Goal: Task Accomplishment & Management: Use online tool/utility

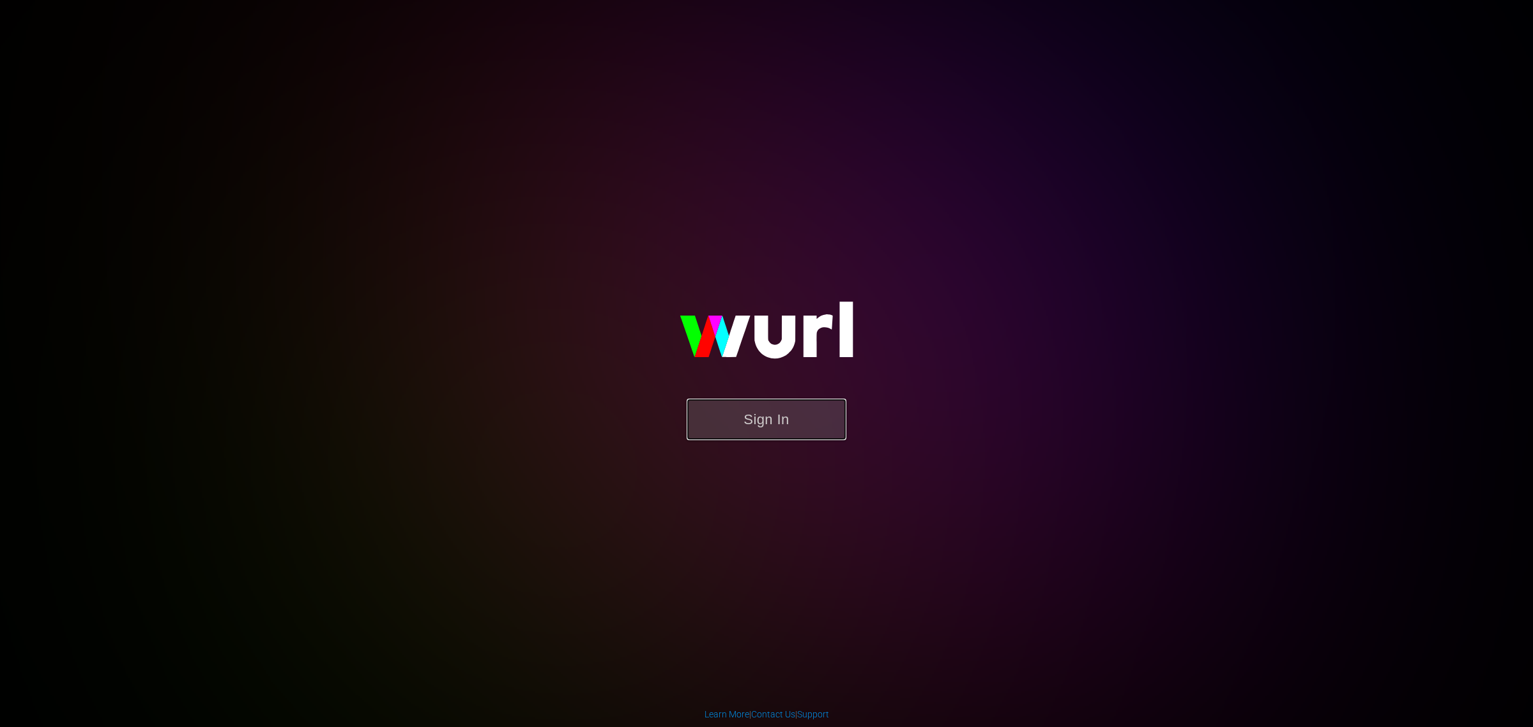
click at [760, 419] on button "Sign In" at bounding box center [766, 419] width 160 height 42
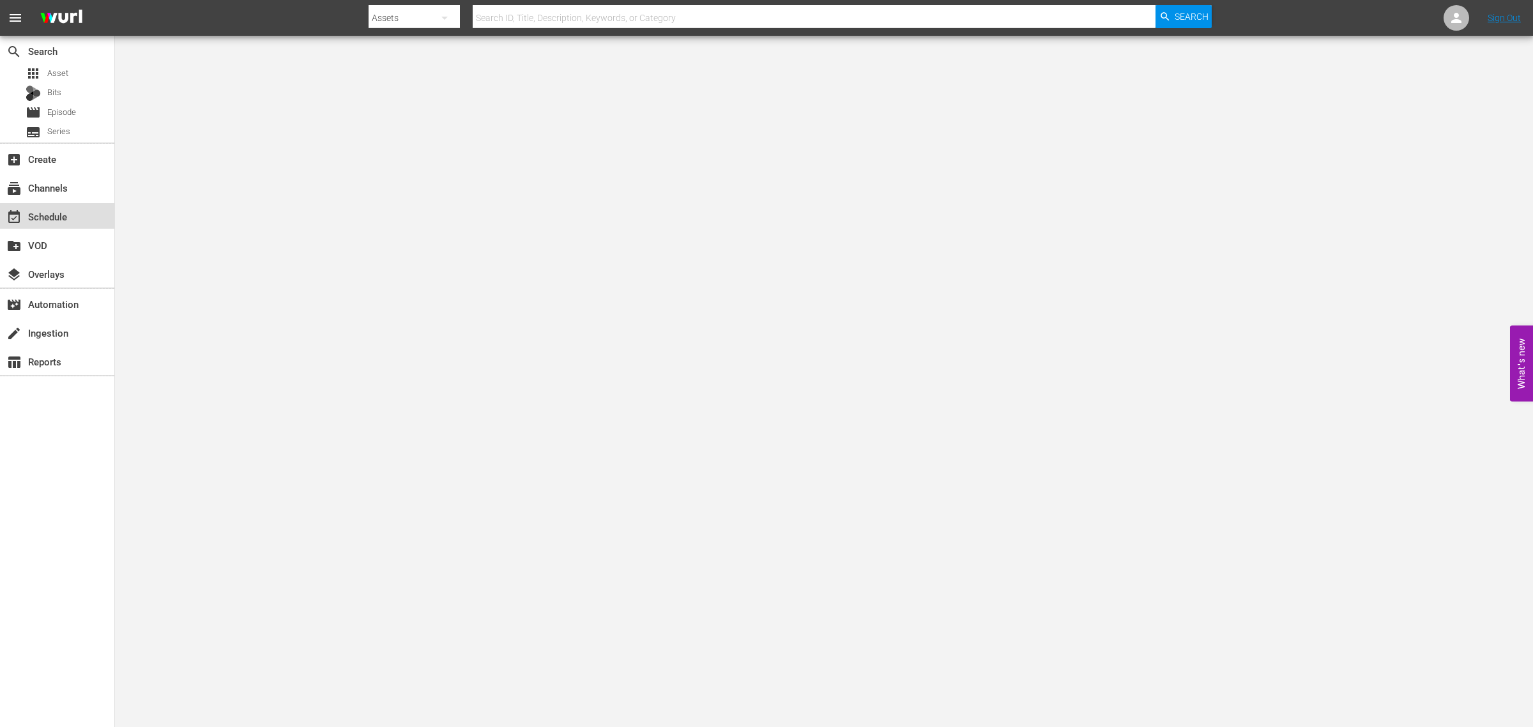
click at [54, 209] on div "event_available Schedule" at bounding box center [36, 214] width 72 height 11
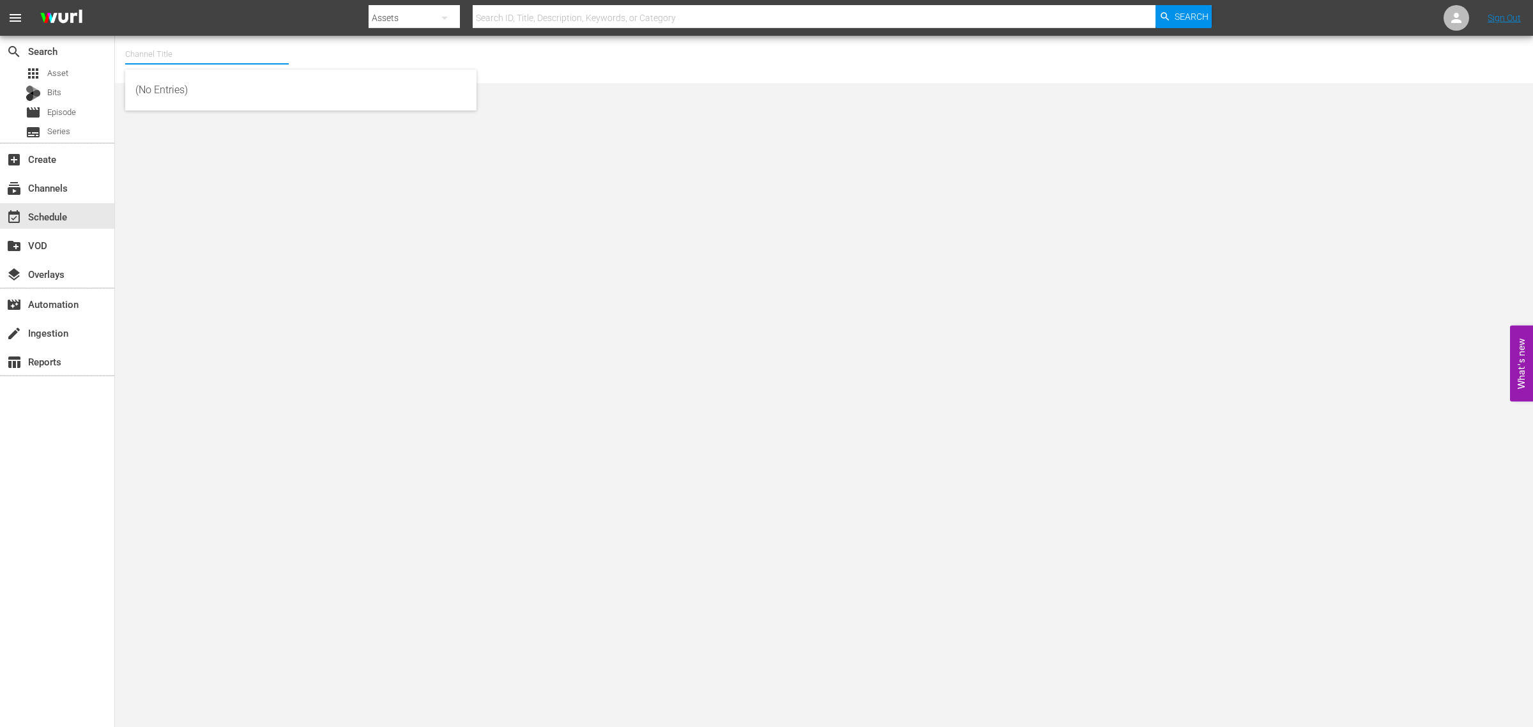
click at [172, 57] on input "text" at bounding box center [206, 54] width 163 height 31
click at [187, 83] on div "Storage Wars (1967 - ae_networks_storagewarsbyae_1)" at bounding box center [300, 90] width 331 height 31
type input "Storage Wars (1967 - ae_networks_storagewarsbyae_1)"
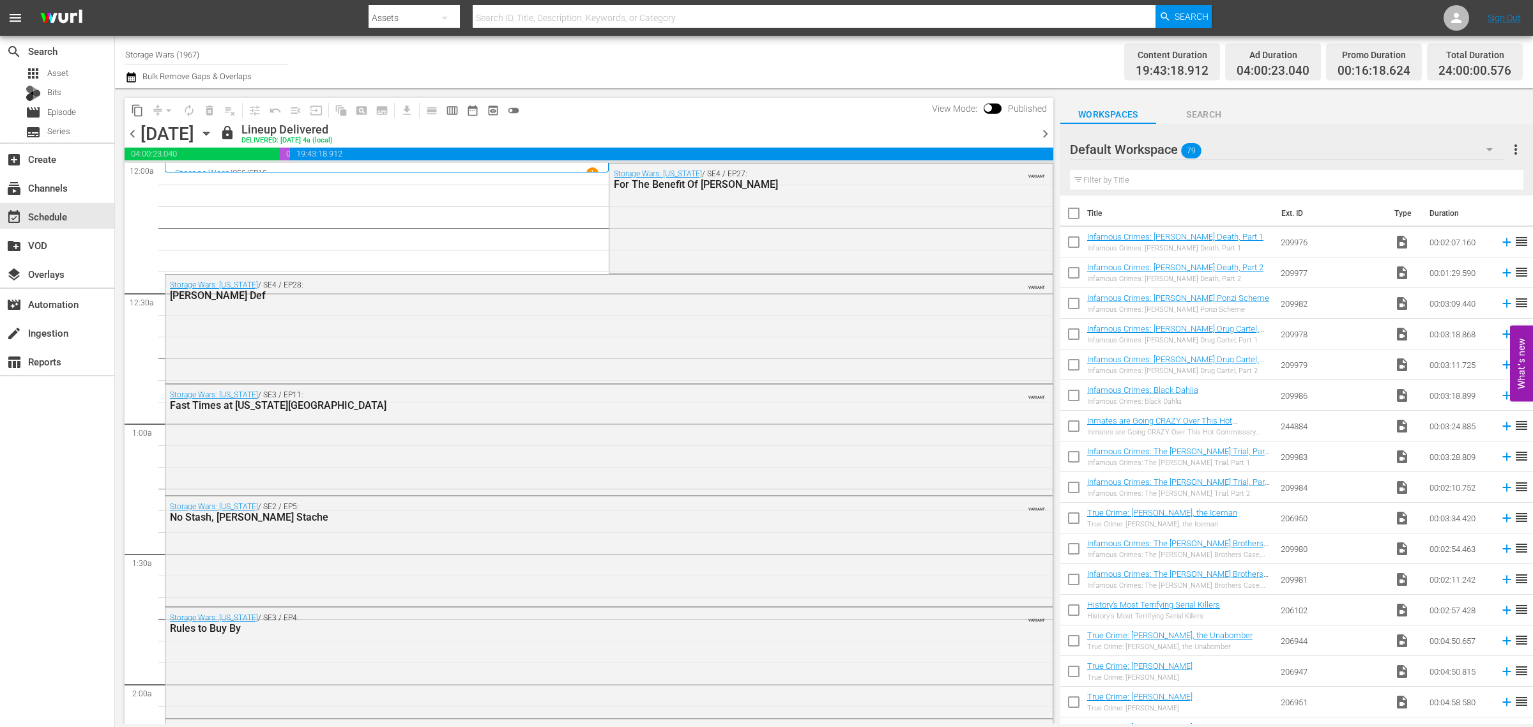
click at [1048, 132] on span "chevron_right" at bounding box center [1045, 134] width 16 height 16
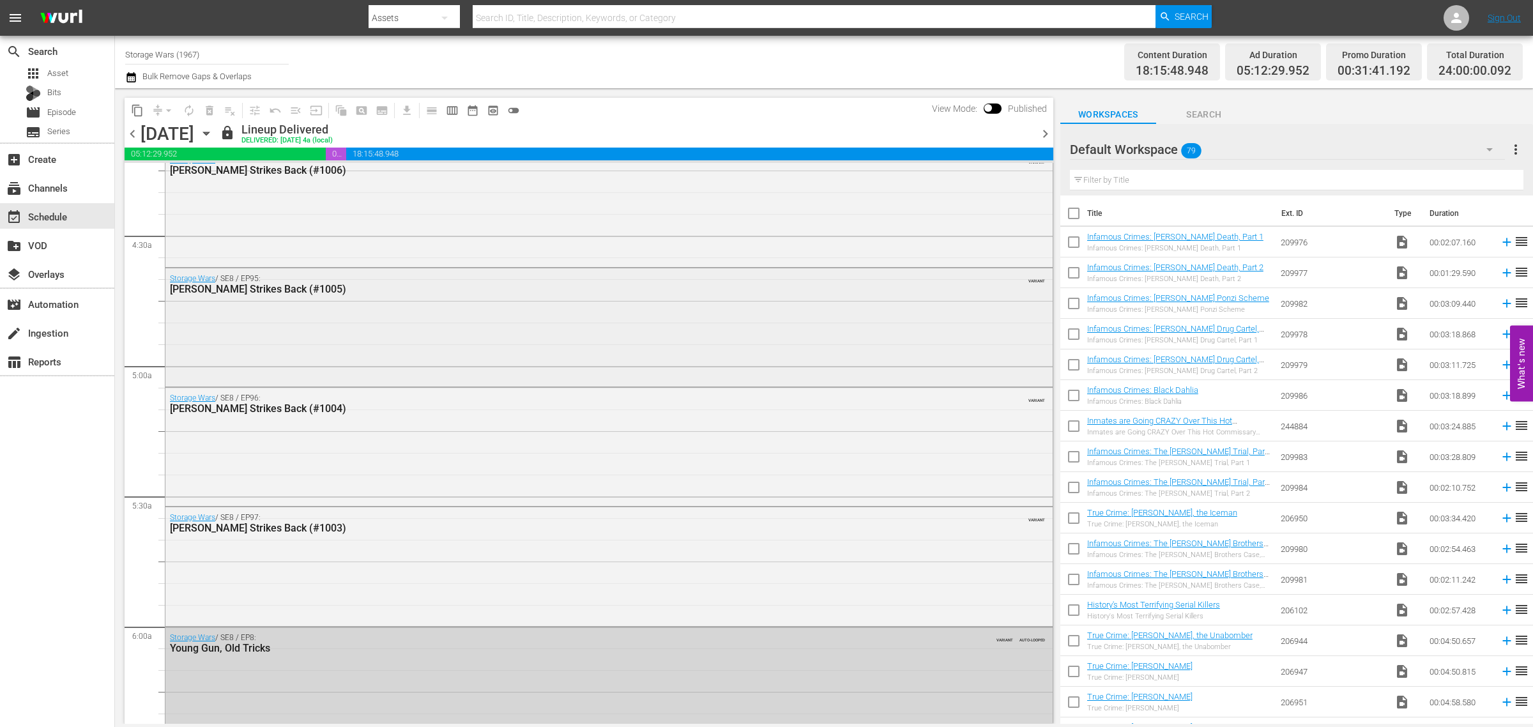
scroll to position [1197, 0]
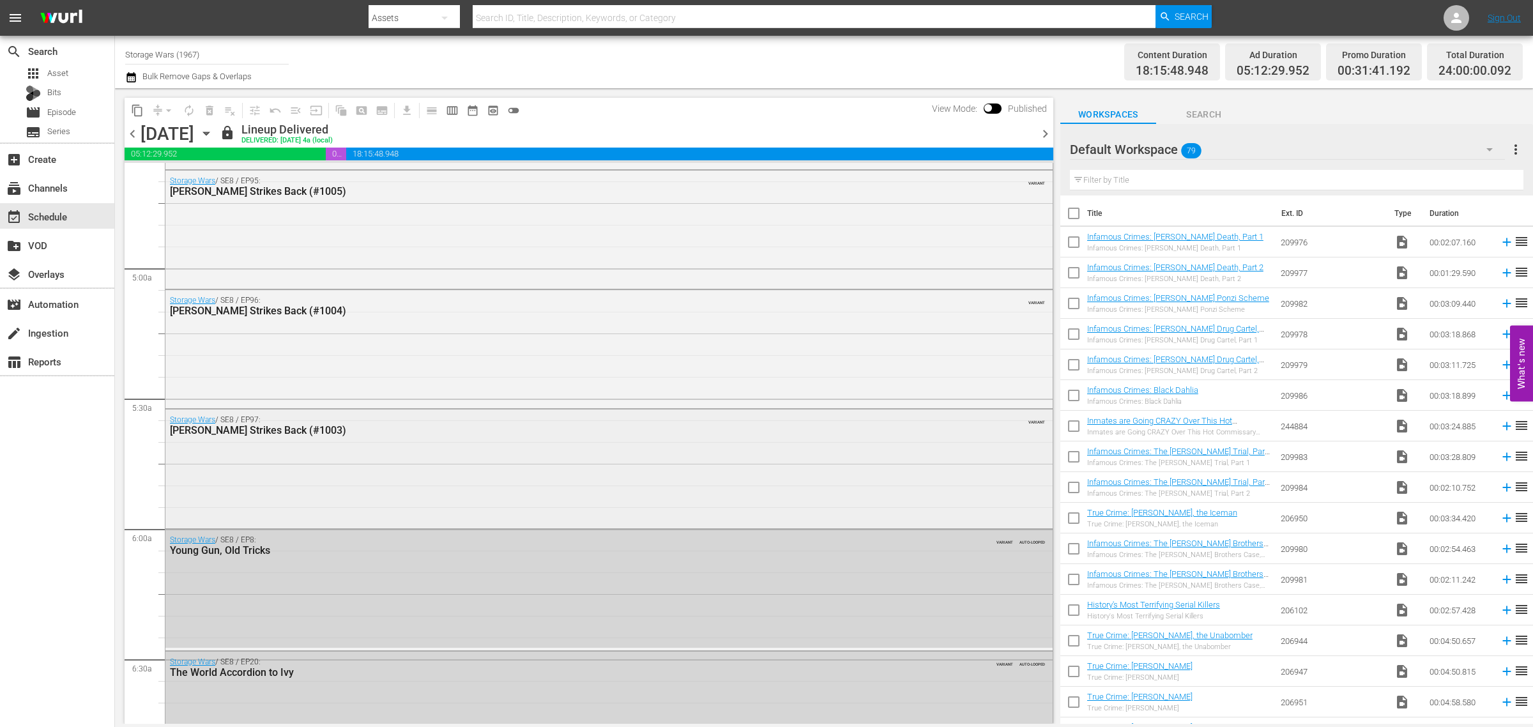
click at [455, 481] on div "Storage Wars / SE8 / EP97: [PERSON_NAME] Back (#1003) VARIANT" at bounding box center [608, 467] width 887 height 116
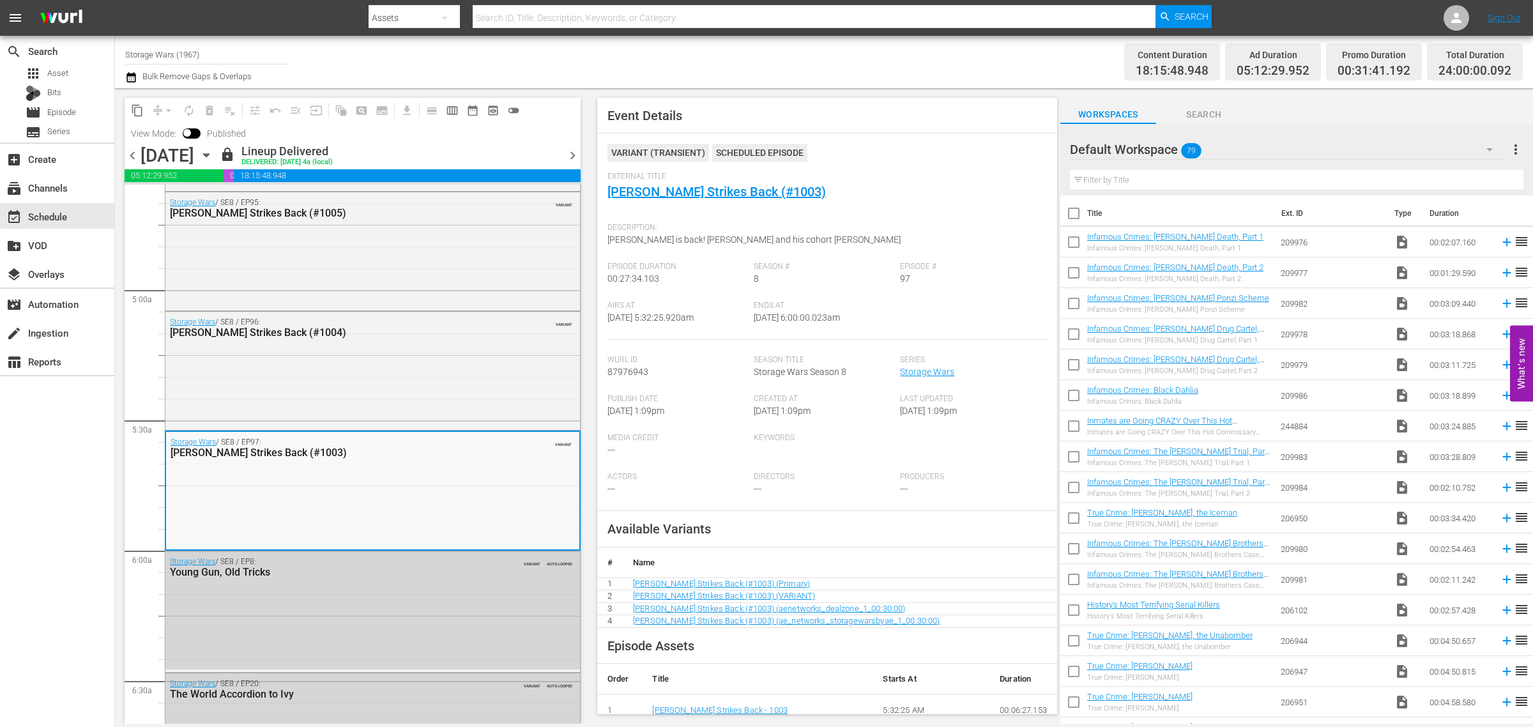
drag, startPoint x: 222, startPoint y: 59, endPoint x: -351, endPoint y: 24, distance: 573.8
click at [0, 24] on html "menu Search By Assets Search ID, Title, Description, Keywords, or Category Sear…" at bounding box center [766, 363] width 1533 height 727
drag, startPoint x: 183, startPoint y: 86, endPoint x: 241, endPoint y: 65, distance: 61.8
click at [183, 87] on div "Witness to Justice (1687 - aenetworks_witnesstojustice_1)" at bounding box center [300, 90] width 331 height 31
type input "Witness to Justice (1687 - aenetworks_witnesstojustice_1)"
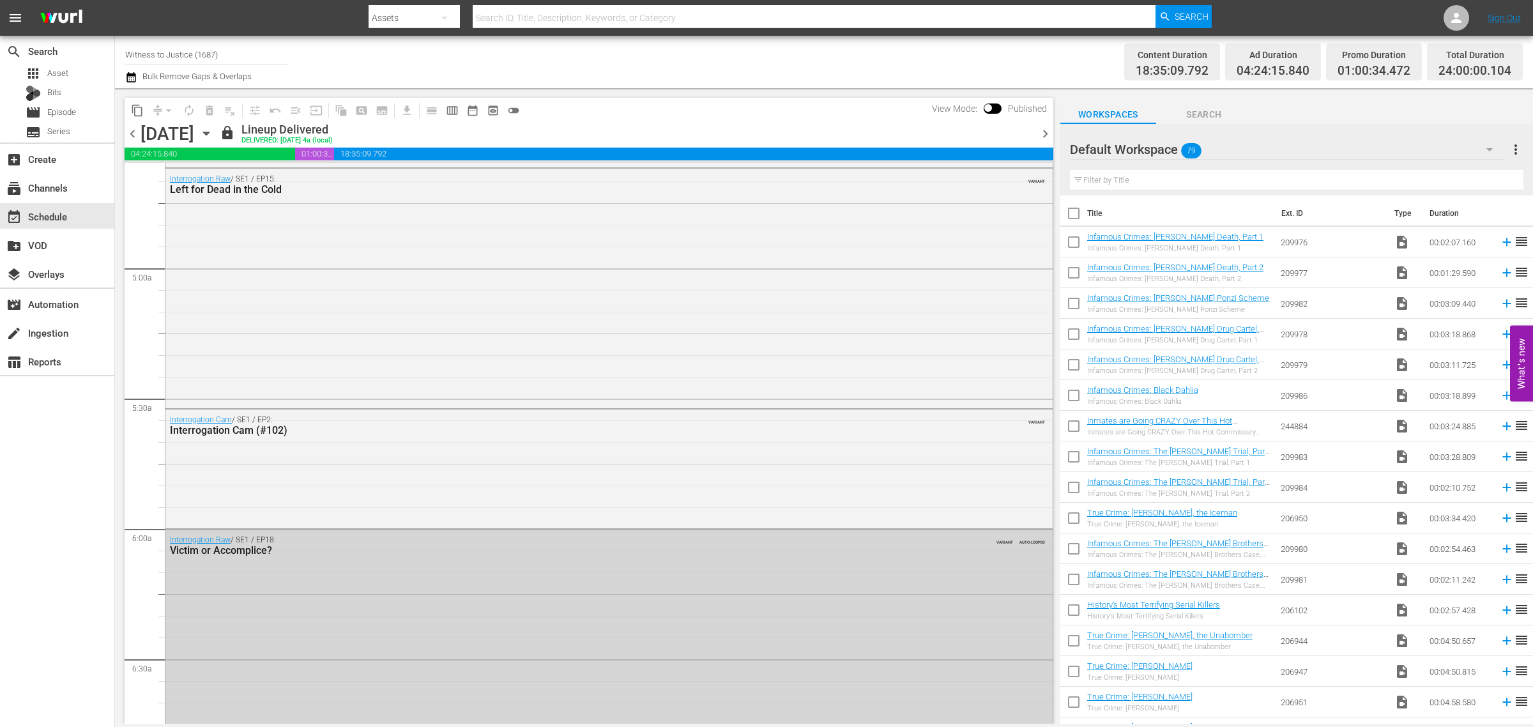
click at [213, 132] on icon "button" at bounding box center [206, 133] width 14 height 14
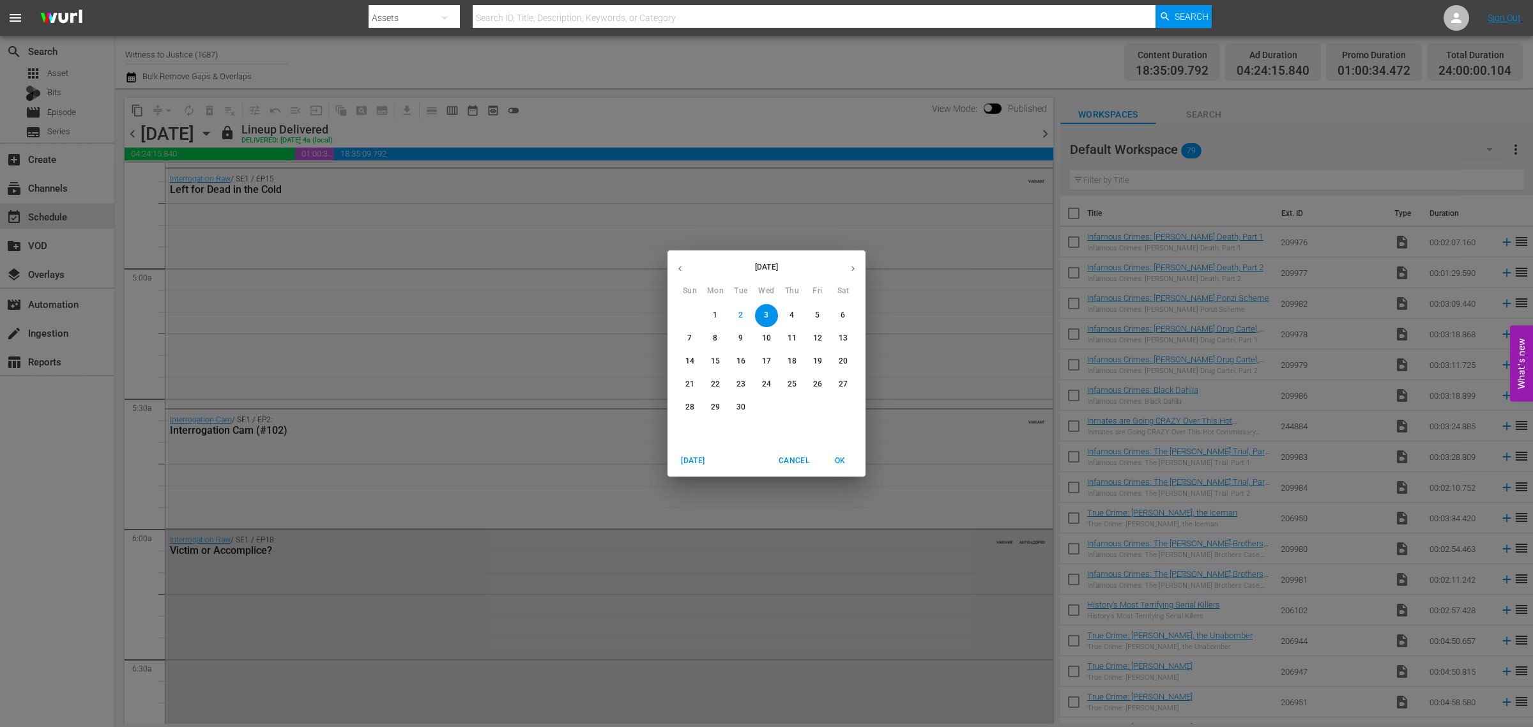
click at [845, 313] on span "6" at bounding box center [842, 315] width 23 height 11
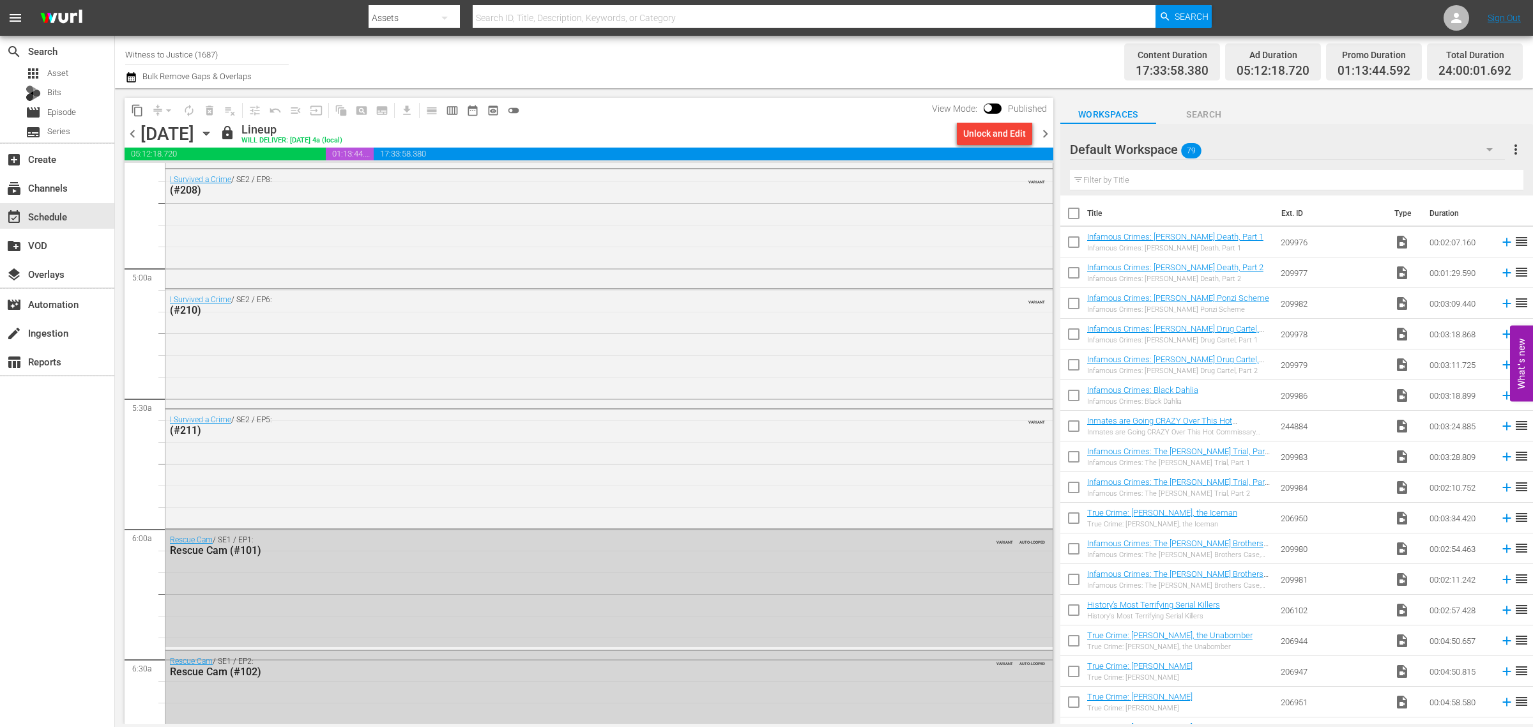
click at [824, 63] on div "Channel Title Witness to Justice (1687) Bulk Remove Gaps & Overlaps" at bounding box center [506, 62] width 762 height 46
click at [1045, 128] on span "chevron_right" at bounding box center [1045, 134] width 16 height 16
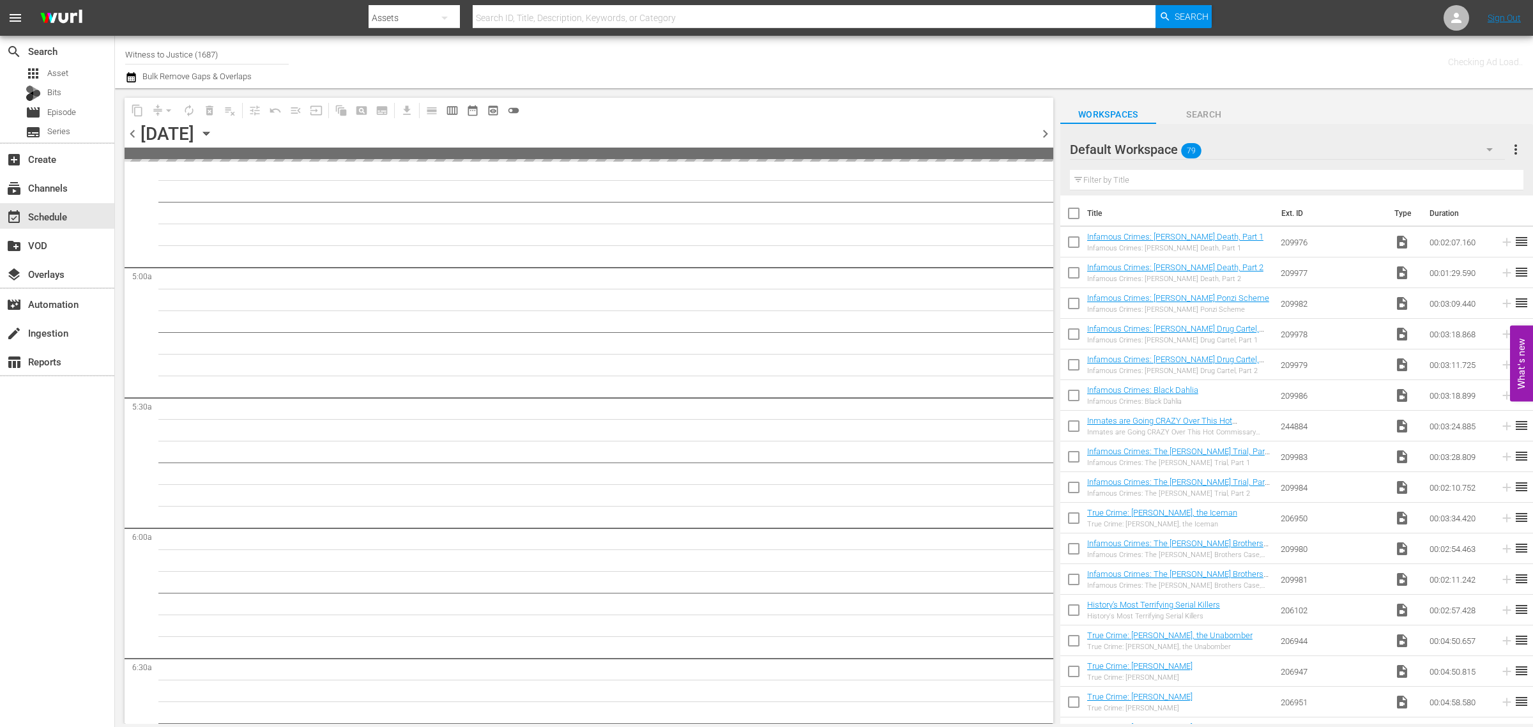
click at [808, 64] on div "Channel Title Witness to Justice (1687) Bulk Remove Gaps & Overlaps" at bounding box center [506, 62] width 762 height 46
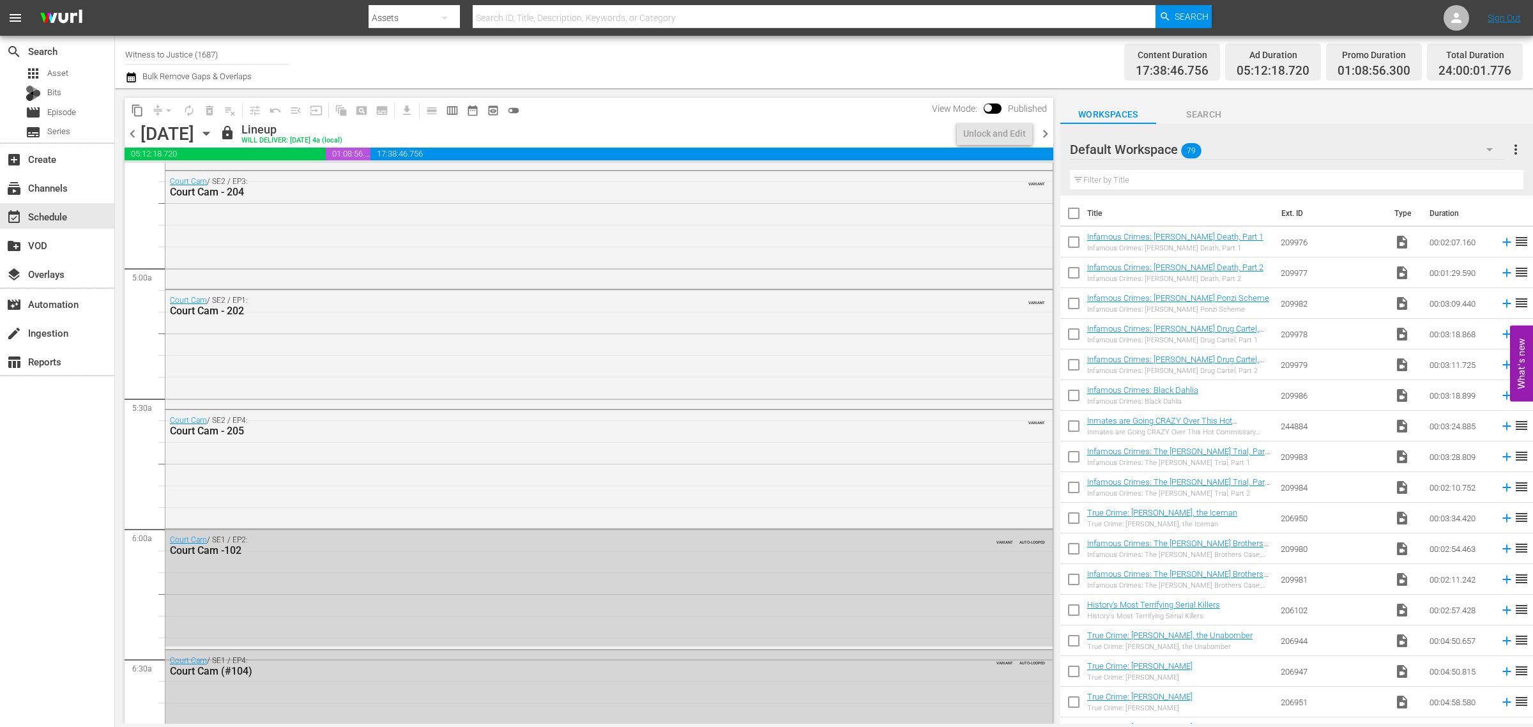
click at [133, 130] on span "chevron_left" at bounding box center [133, 134] width 16 height 16
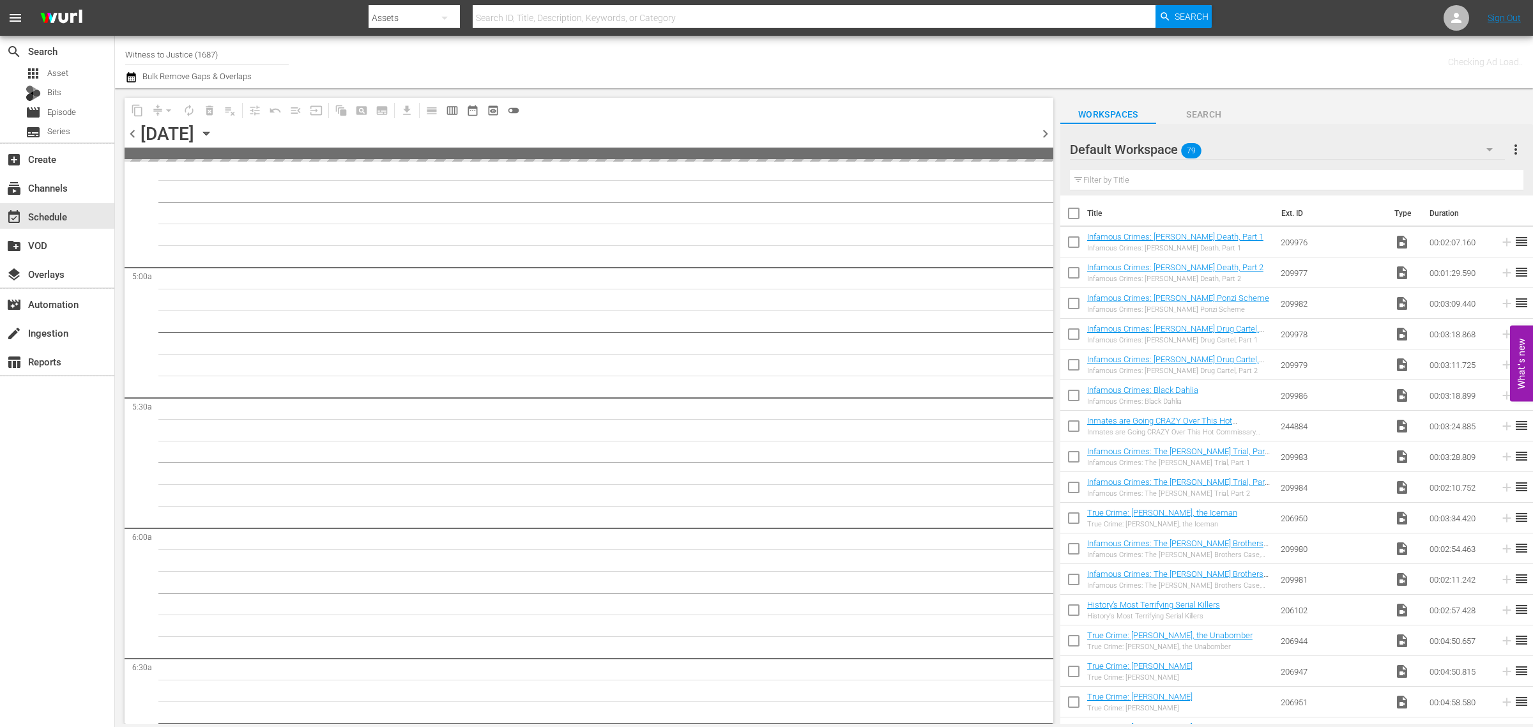
click at [831, 61] on div "Channel Title Witness to Justice (1687) Bulk Remove Gaps & Overlaps" at bounding box center [506, 62] width 762 height 46
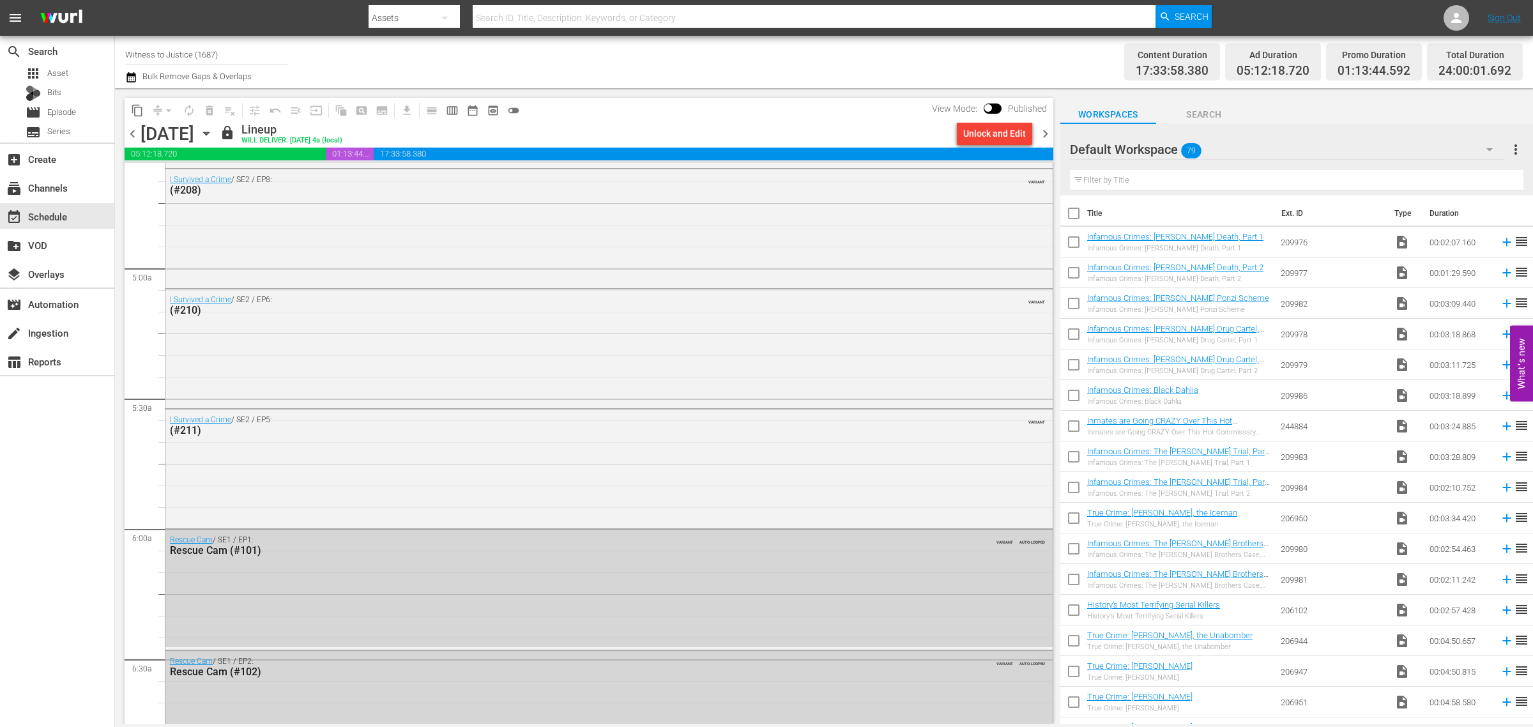
click at [862, 78] on div "Channel Title Witness to Justice (1687) Bulk Remove Gaps & Overlaps" at bounding box center [506, 62] width 762 height 46
click at [799, 82] on div "Channel Title Witness to Justice (1687) Bulk Remove Gaps & Overlaps" at bounding box center [506, 62] width 762 height 46
click at [780, 67] on div "Channel Title Witness to Justice (1687) Bulk Remove Gaps & Overlaps" at bounding box center [506, 62] width 762 height 46
click at [1045, 135] on span "chevron_right" at bounding box center [1045, 134] width 16 height 16
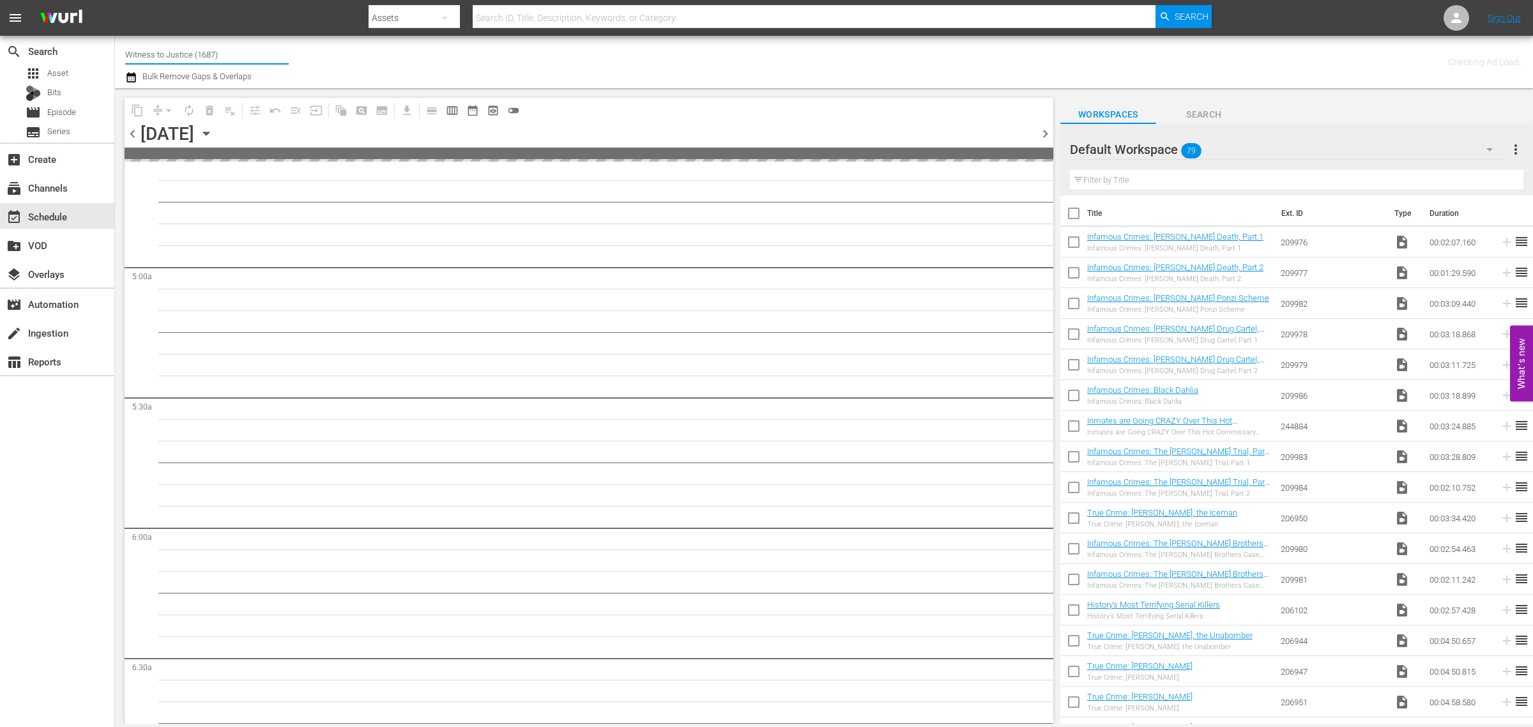
drag, startPoint x: 83, startPoint y: 49, endPoint x: -297, endPoint y: -6, distance: 383.8
click at [0, 0] on html "menu Search By Assets Search ID, Title, Description, Keywords, or Category Sear…" at bounding box center [766, 363] width 1533 height 727
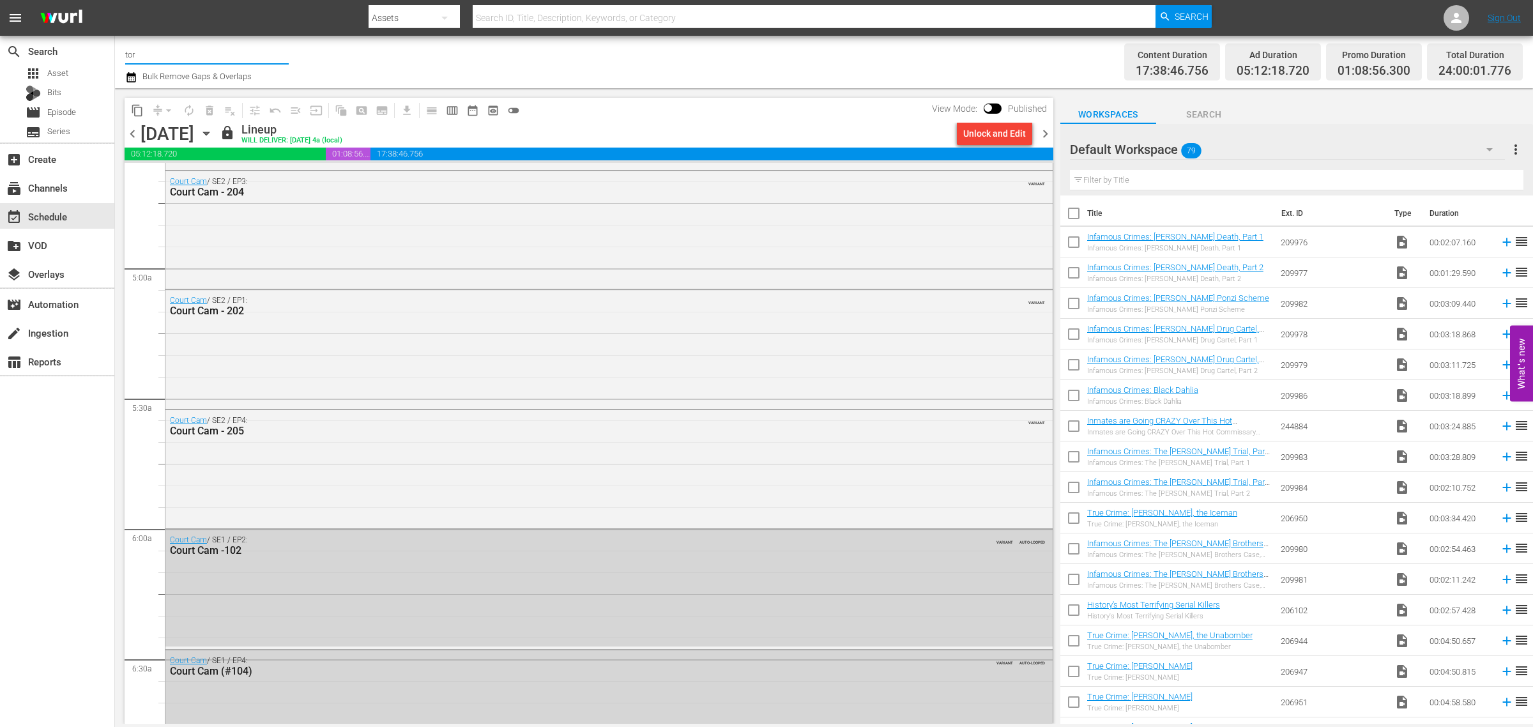
click at [170, 55] on input "tor" at bounding box center [206, 54] width 163 height 31
click at [173, 89] on div "Torque (1052 - aenetworks_torque_1)" at bounding box center [300, 90] width 331 height 31
type input "Torque (1052 - aenetworks_torque_1)"
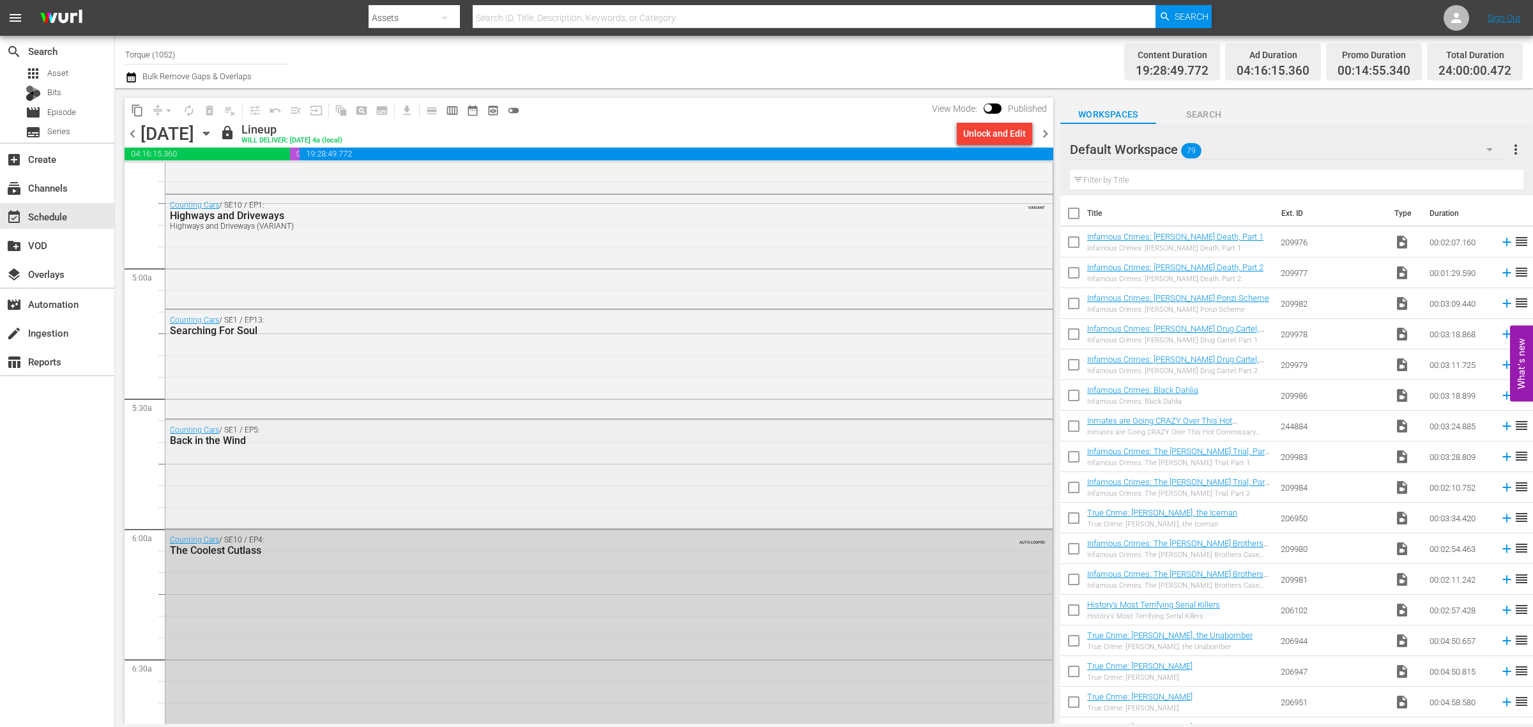
click at [429, 478] on div "Counting Cars / SE1 / EP5: Back in the Wind" at bounding box center [608, 472] width 887 height 105
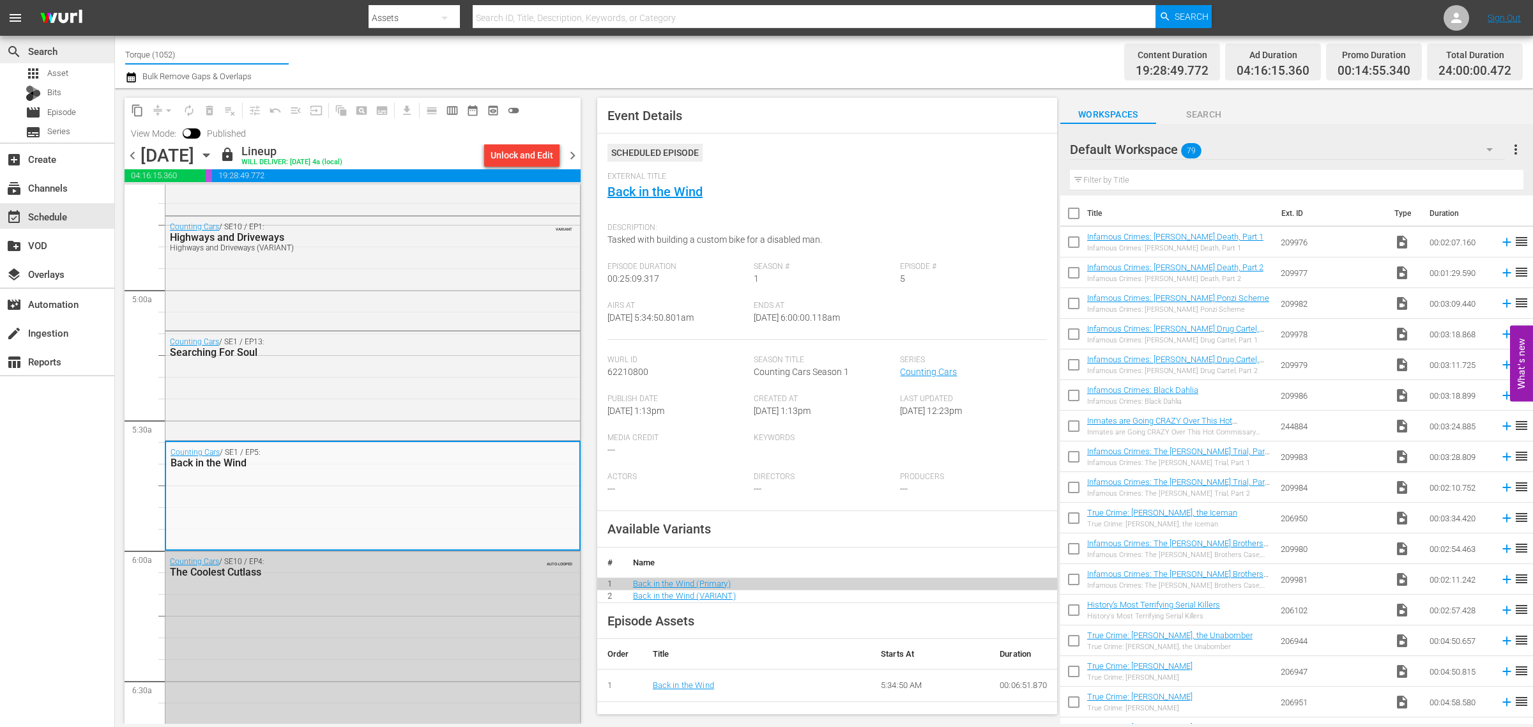
drag, startPoint x: 186, startPoint y: 51, endPoint x: 18, endPoint y: 52, distance: 167.9
click at [115, 0] on div "search Search apps Asset Bits movie Episode subtitles Series add_box Create sub…" at bounding box center [824, 0] width 1418 height 0
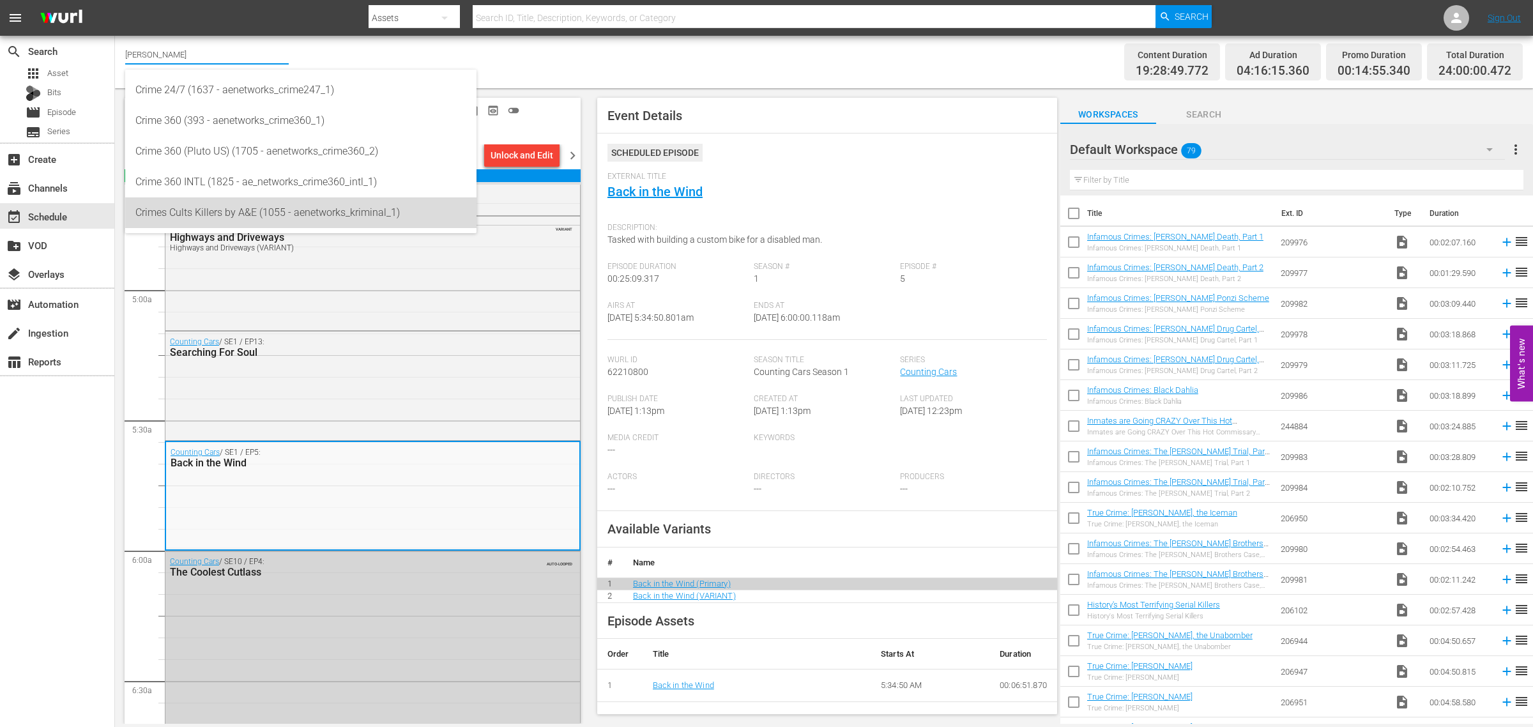
click at [259, 214] on div "Crimes Cults Killers by A&E (1055 - aenetworks_kriminal_1)" at bounding box center [300, 212] width 331 height 31
type input "Crimes Cults Killers by A&E (1055 - aenetworks_kriminal_1)"
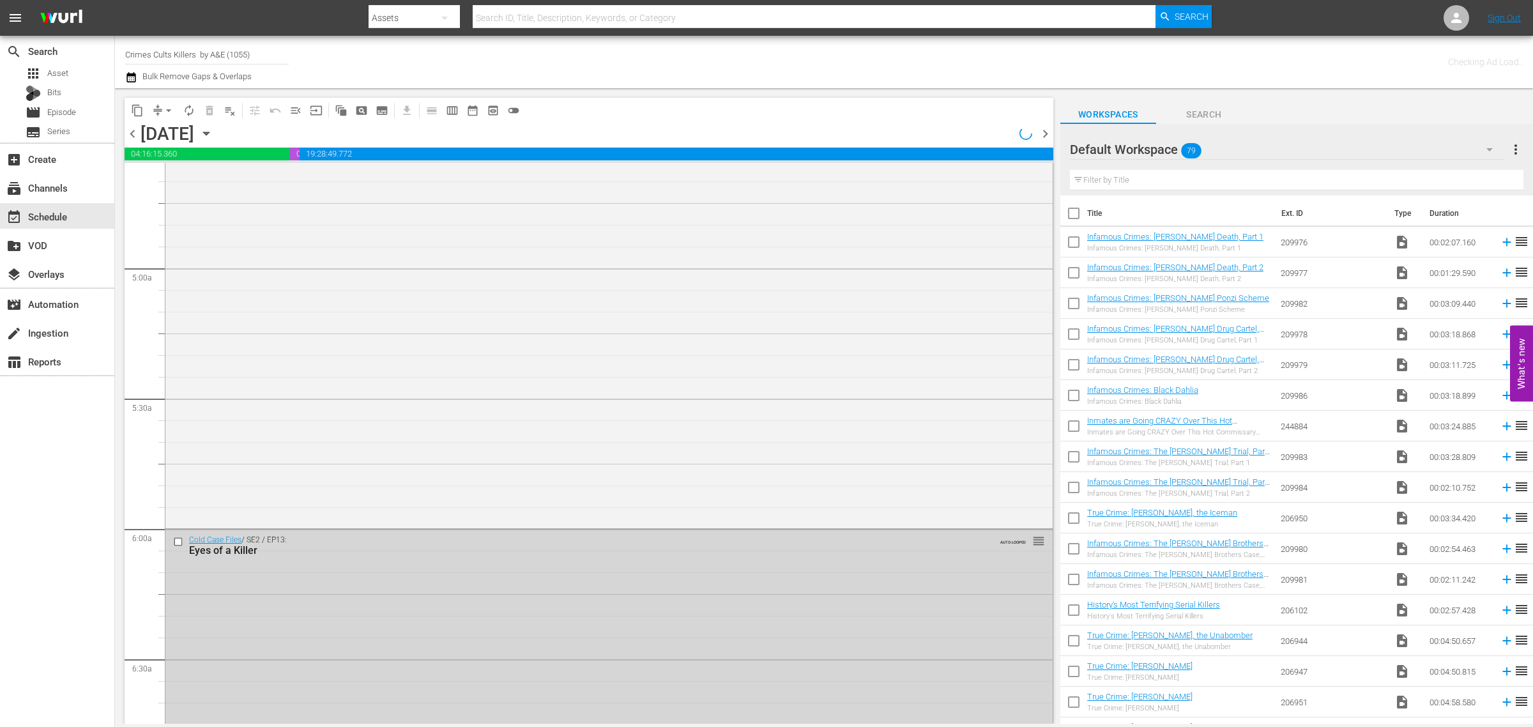
scroll to position [1220, 0]
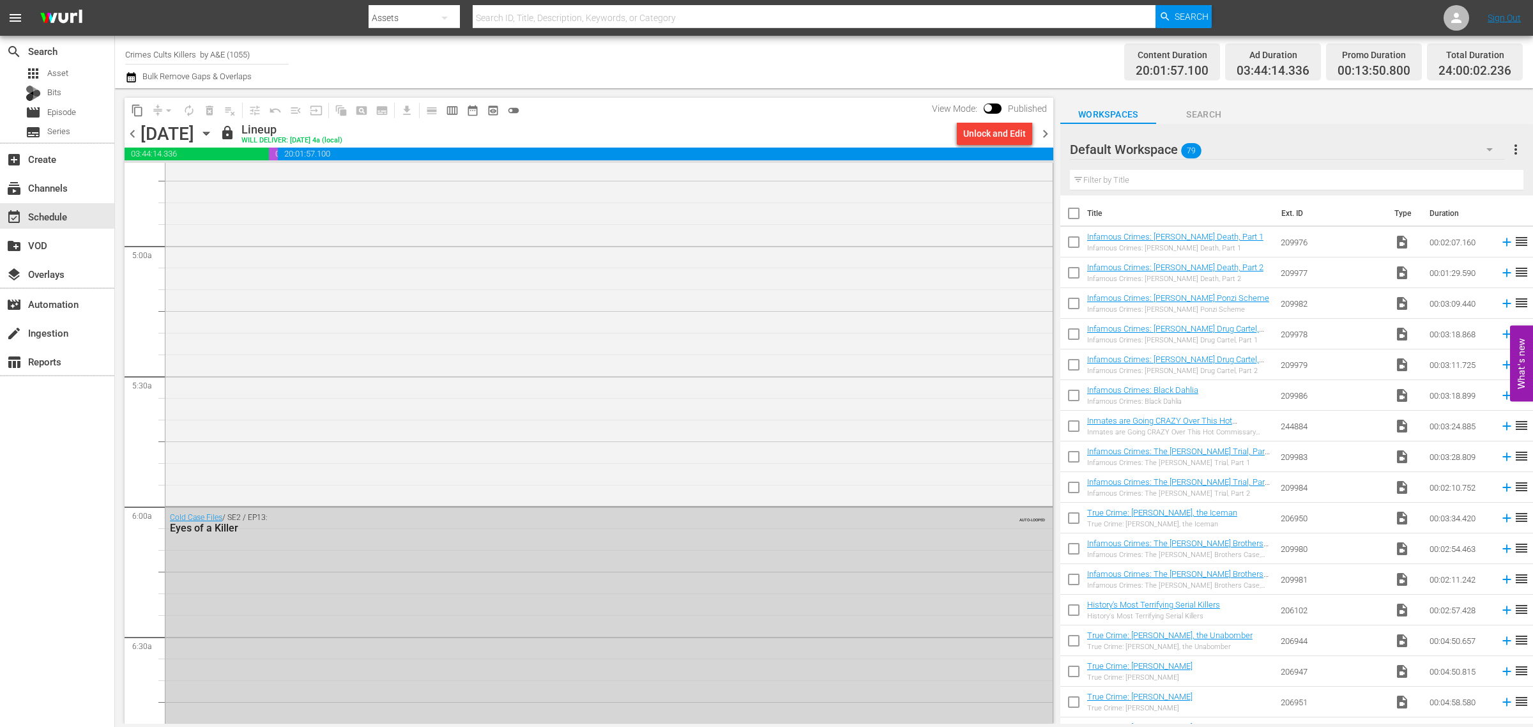
click at [1046, 134] on span "chevron_right" at bounding box center [1045, 134] width 16 height 16
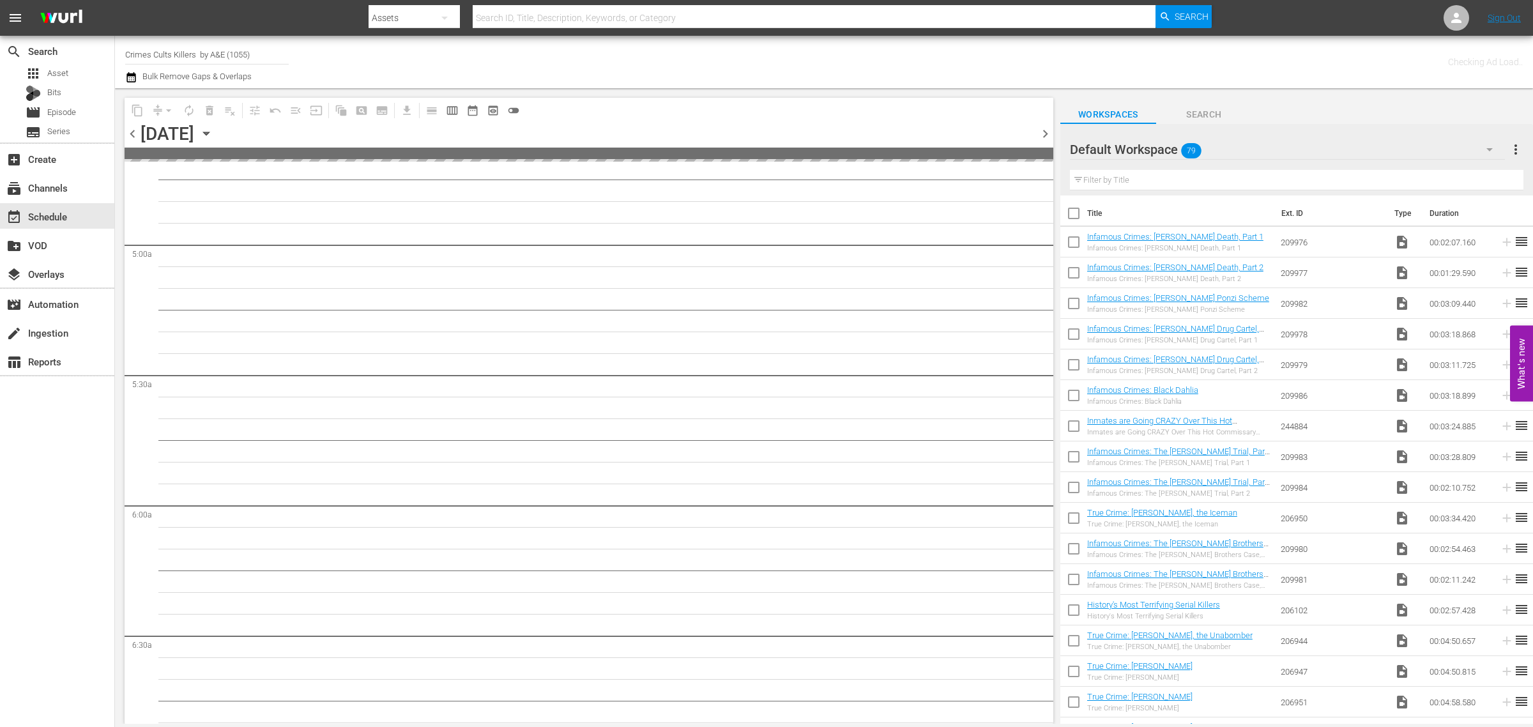
scroll to position [1306, 0]
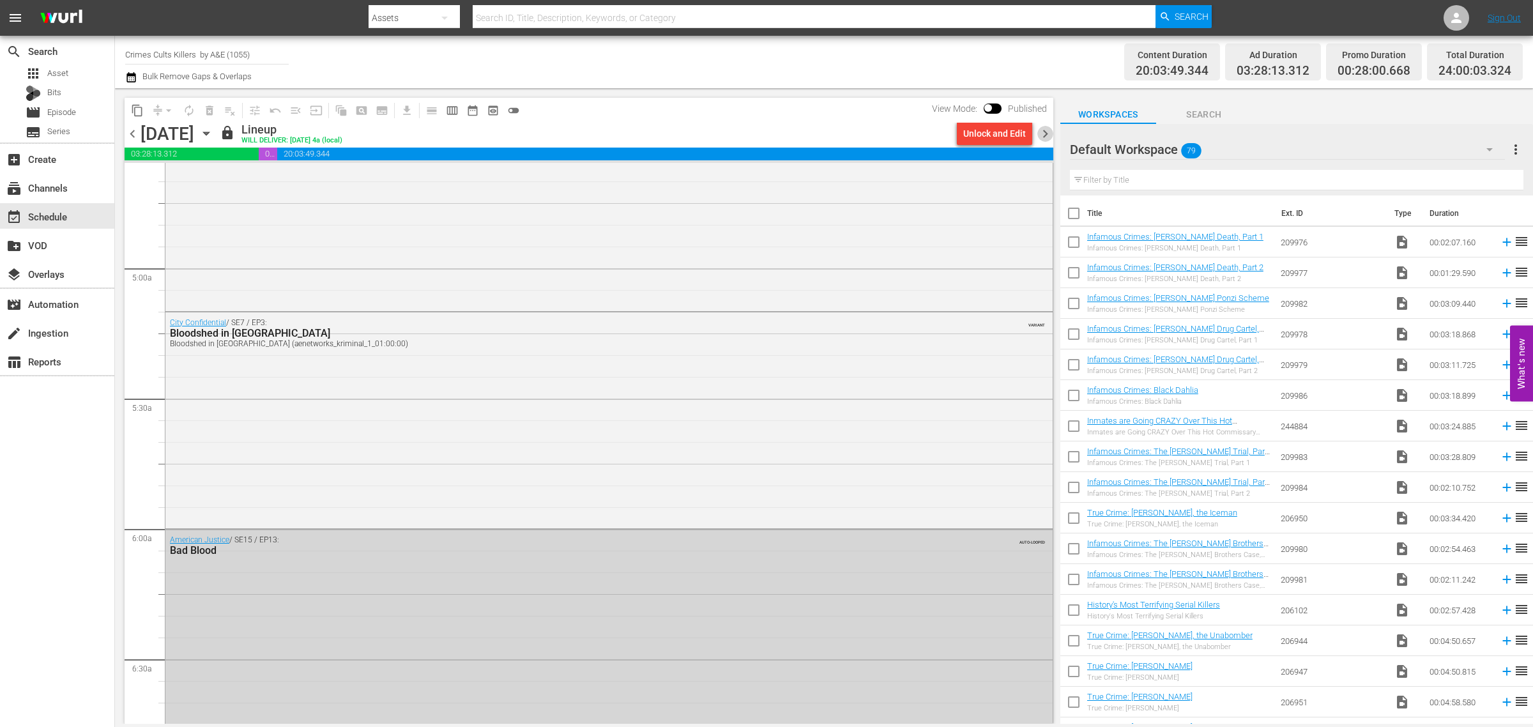
click at [1042, 133] on span "chevron_right" at bounding box center [1045, 134] width 16 height 16
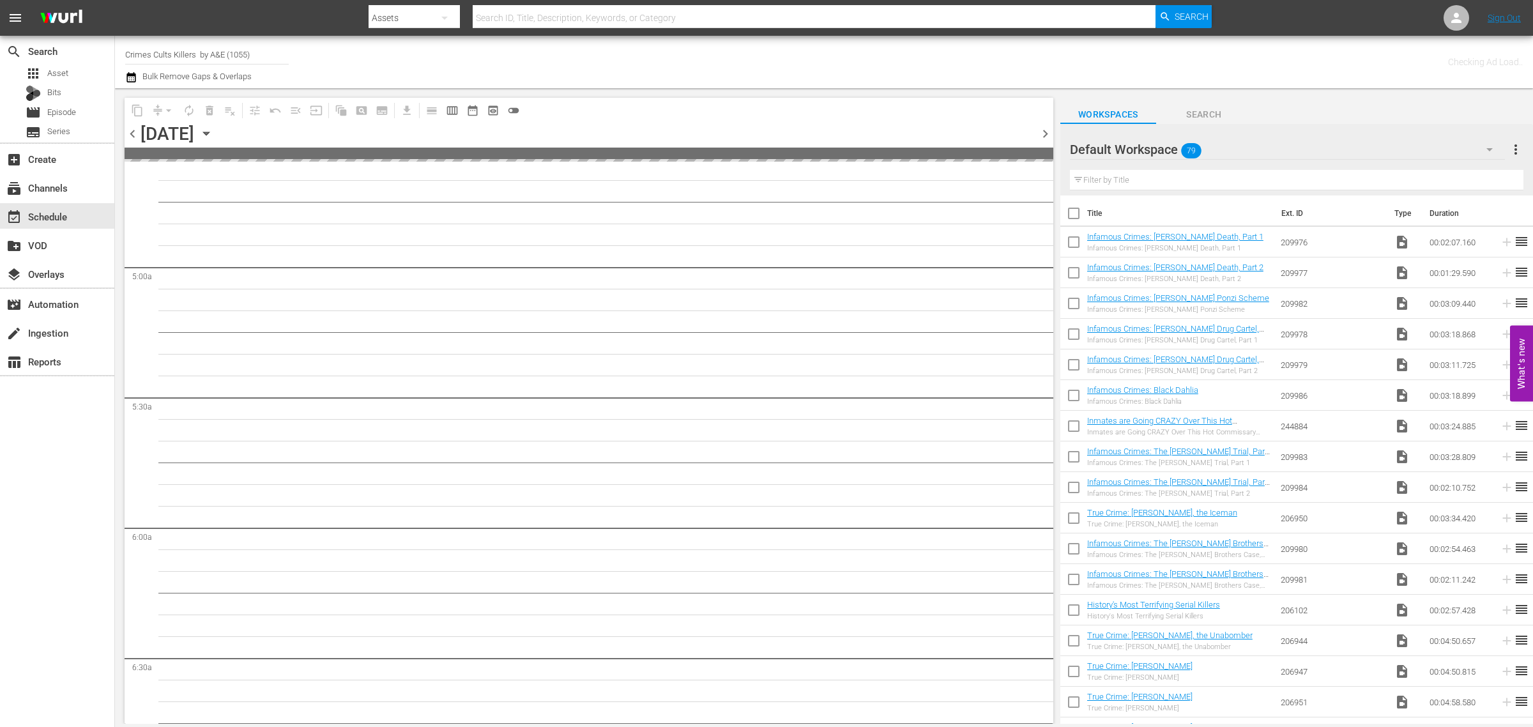
scroll to position [1306, 0]
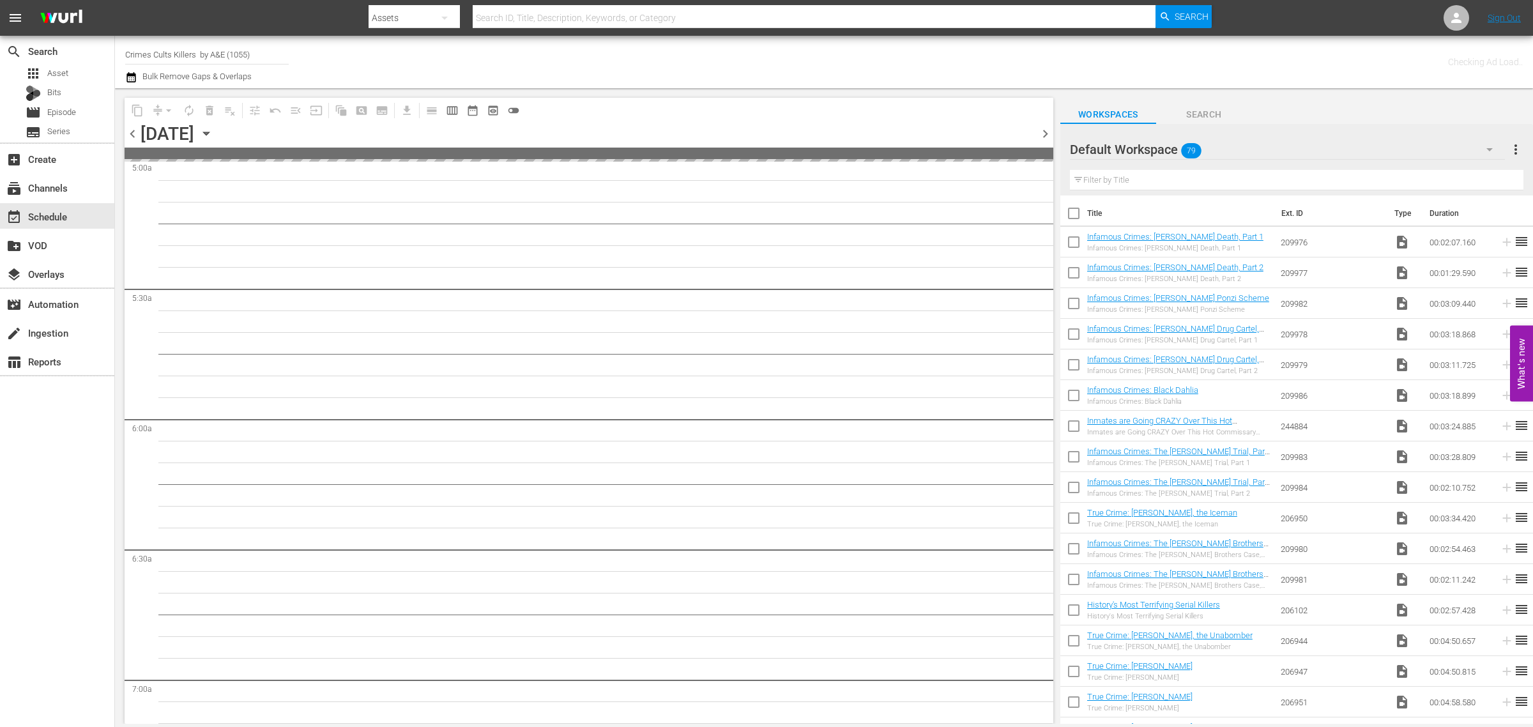
click at [720, 61] on div "Channel Title Crimes Cults Killers by A&E (1055) Bulk Remove Gaps & Overlaps" at bounding box center [506, 62] width 762 height 46
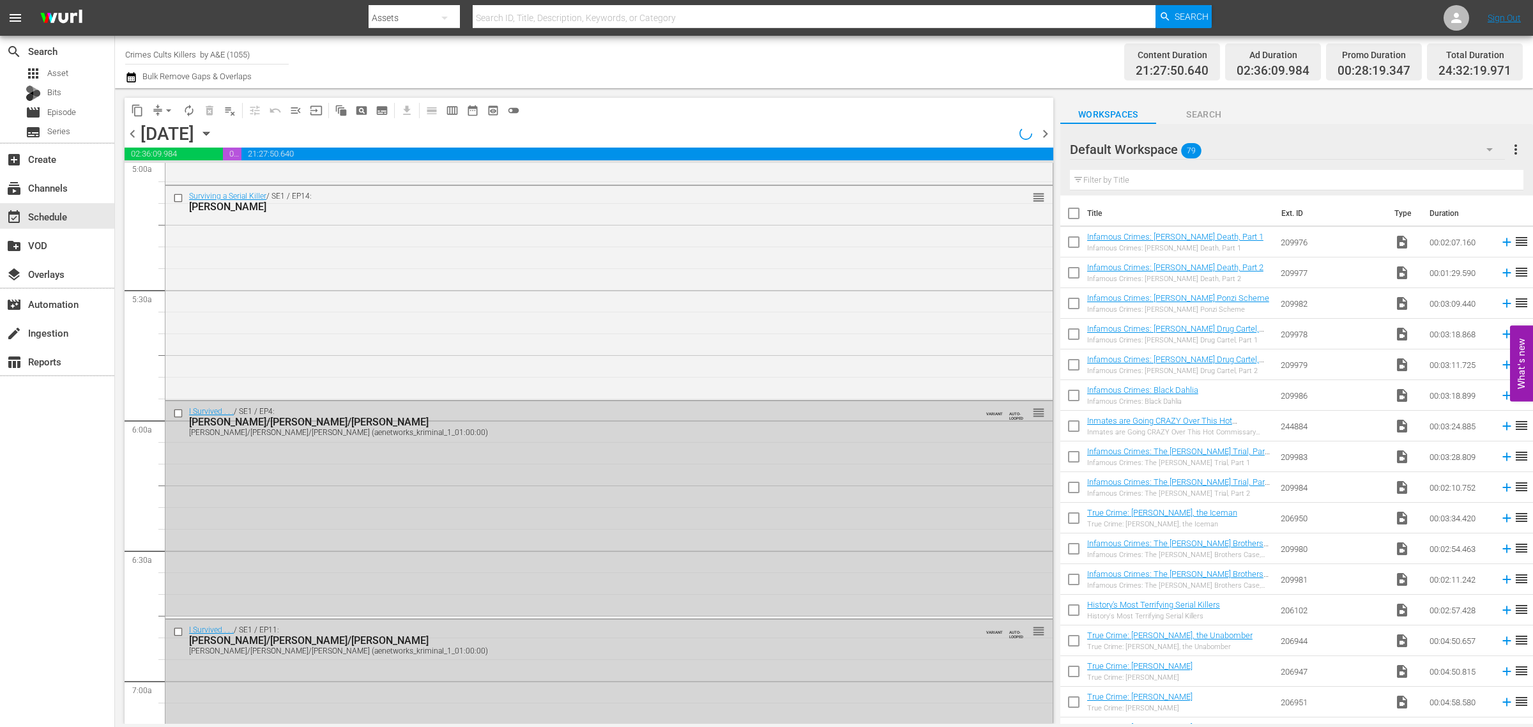
scroll to position [1241, 0]
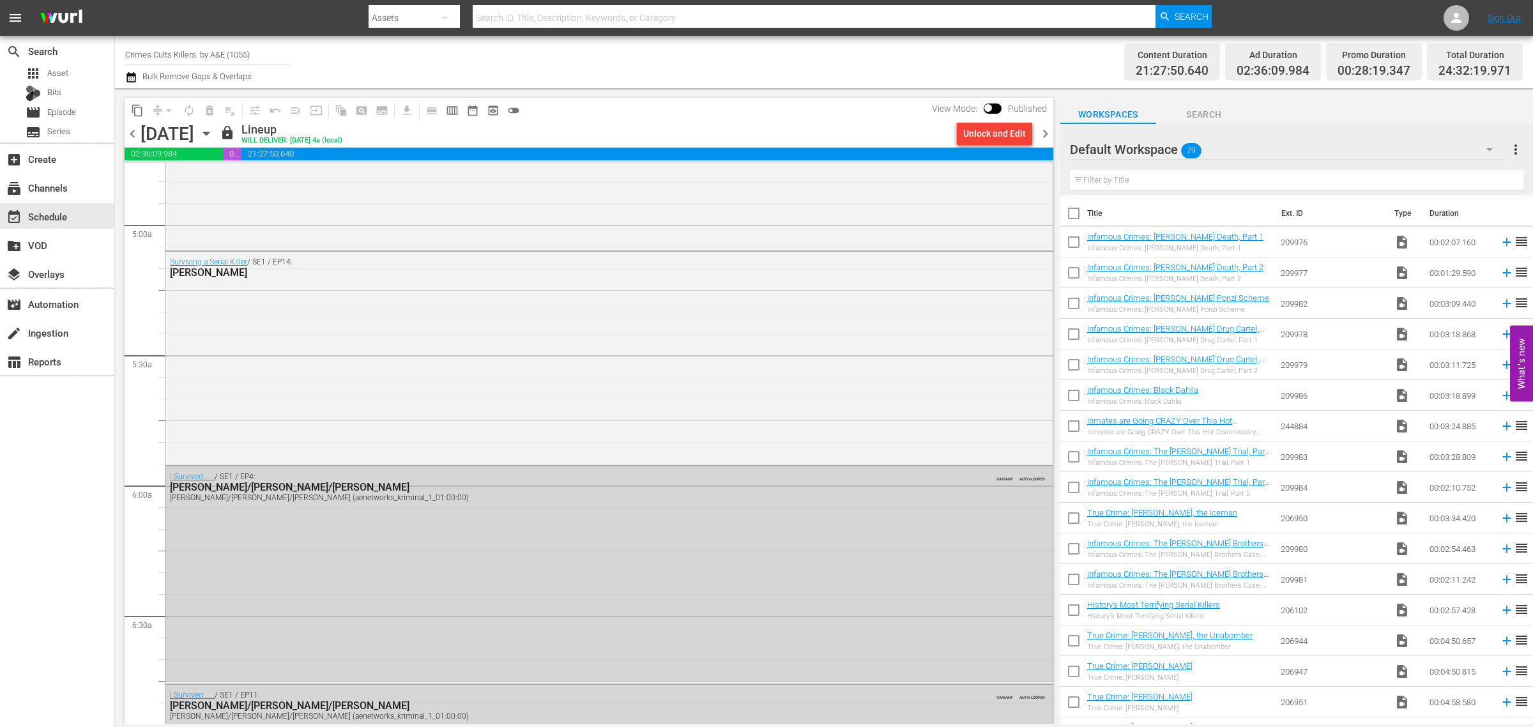
click at [1042, 132] on span "chevron_right" at bounding box center [1045, 134] width 16 height 16
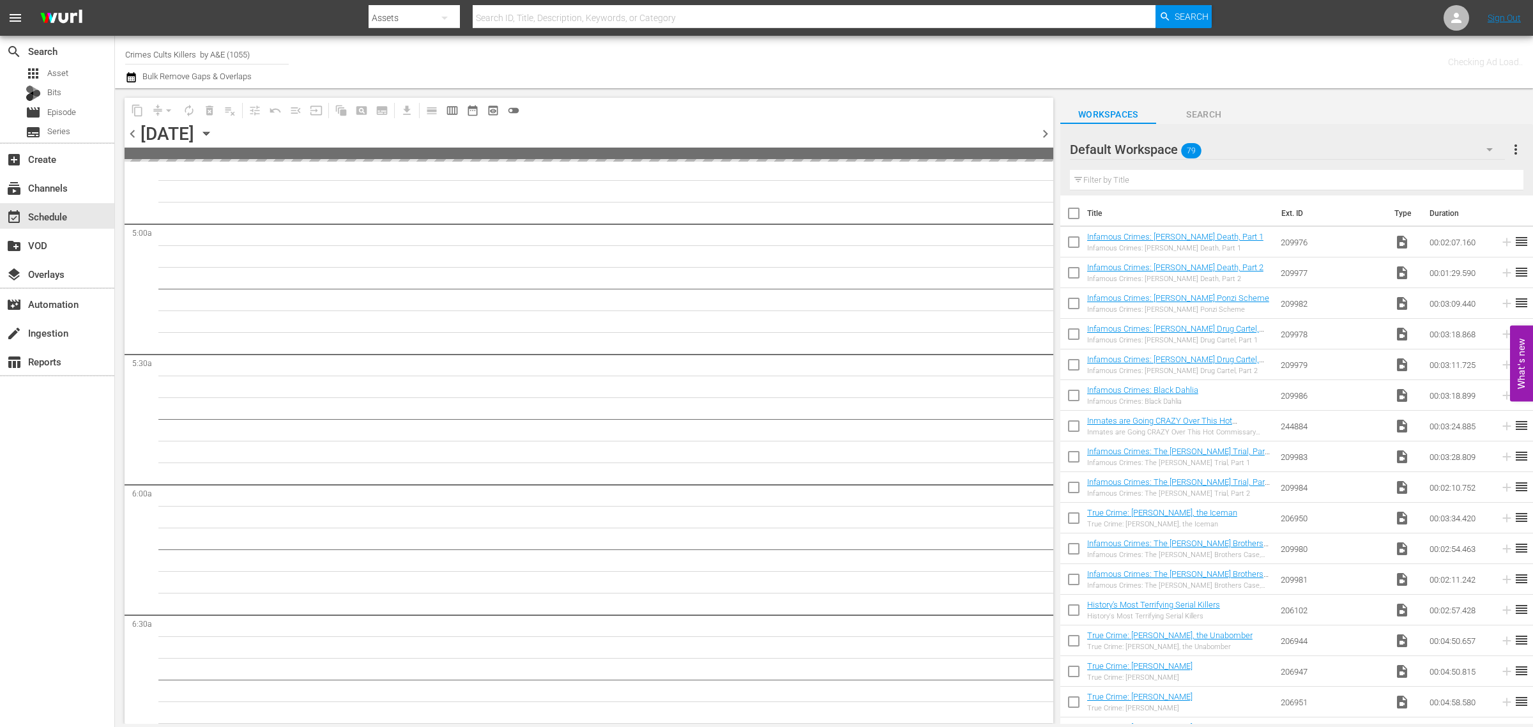
scroll to position [1306, 0]
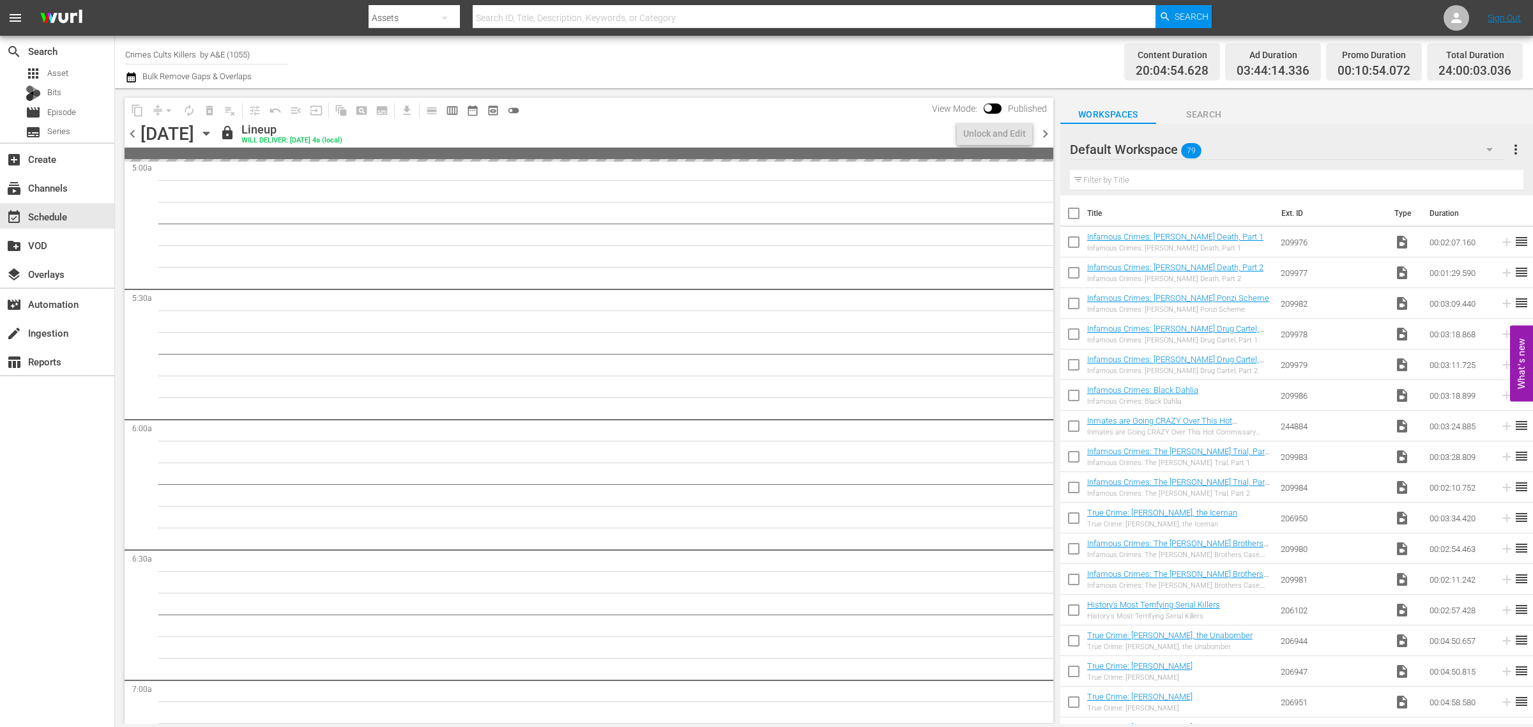
click at [134, 131] on span "chevron_left" at bounding box center [133, 134] width 16 height 16
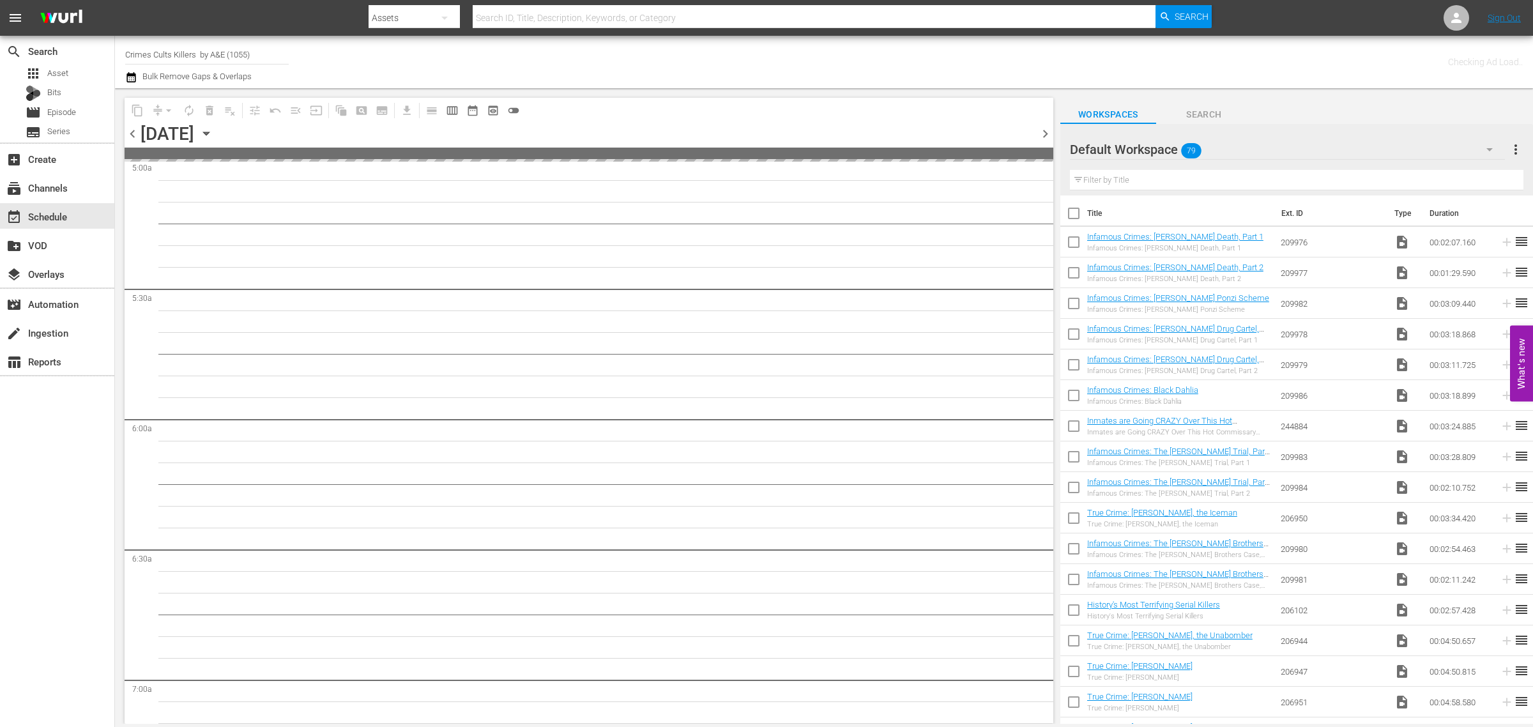
scroll to position [1306, 0]
click at [702, 67] on div "Channel Title Crimes Cults Killers by A&E (1055) Bulk Remove Gaps & Overlaps" at bounding box center [506, 62] width 762 height 46
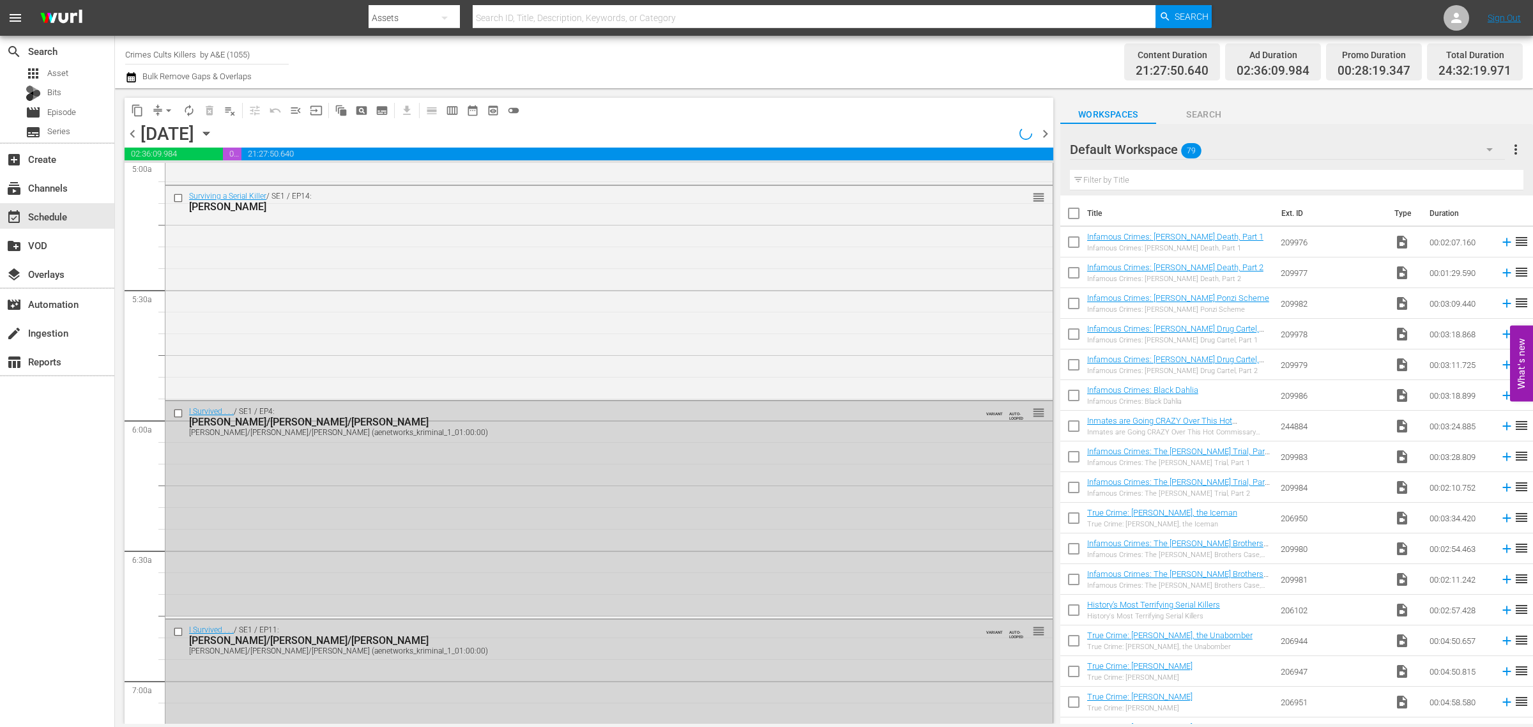
scroll to position [1241, 0]
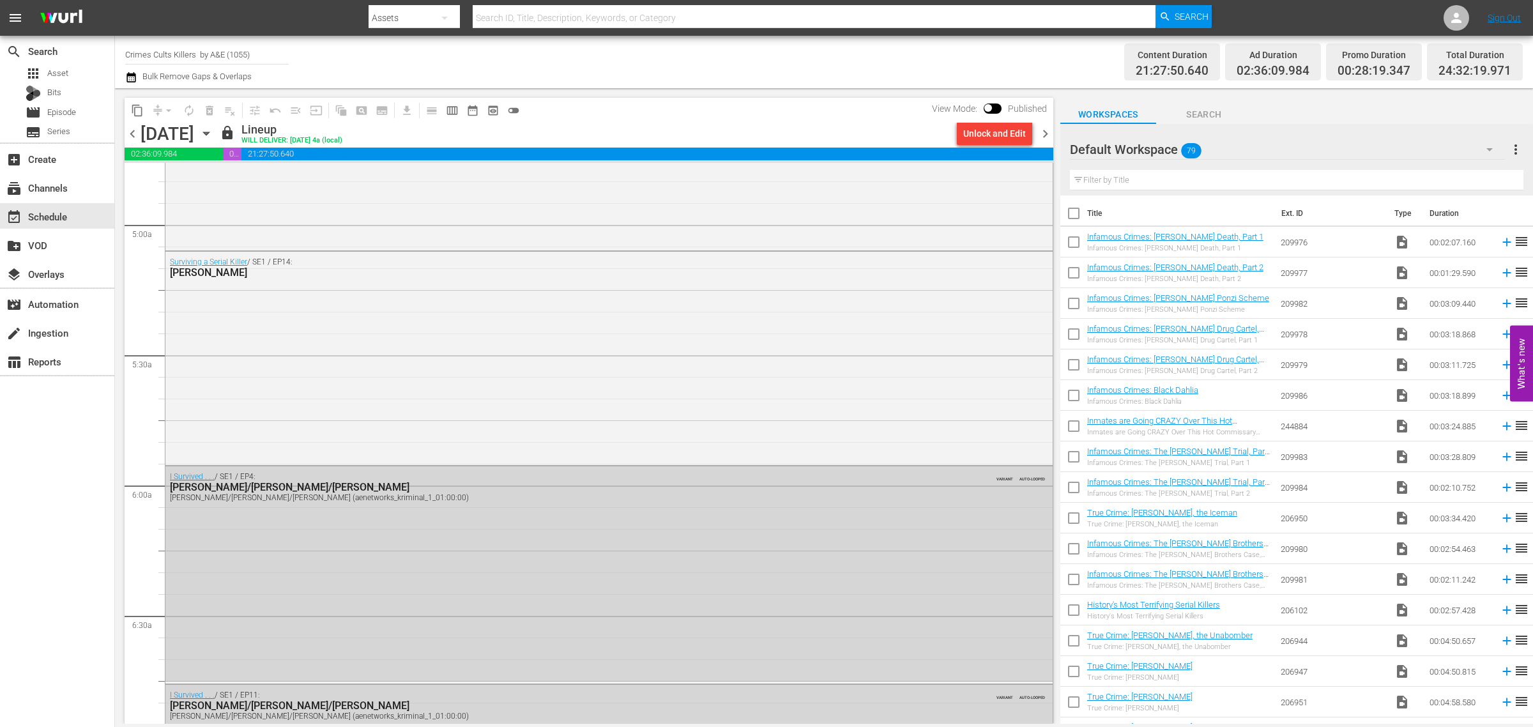
click at [61, 563] on div "search Search apps Asset Bits movie Episode subtitles Series add_box Create sub…" at bounding box center [57, 399] width 115 height 727
click at [213, 129] on icon "button" at bounding box center [206, 133] width 14 height 14
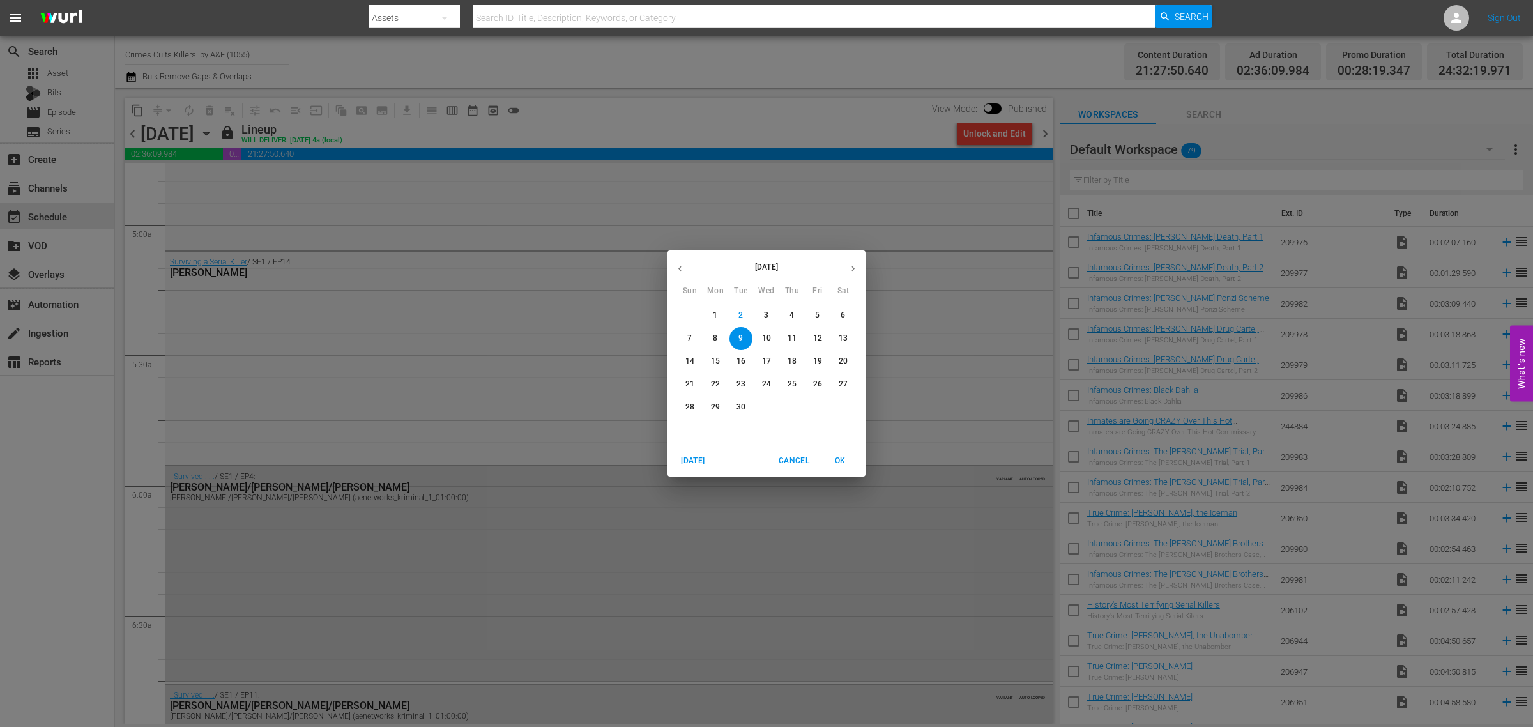
click at [789, 315] on span "4" at bounding box center [791, 315] width 23 height 11
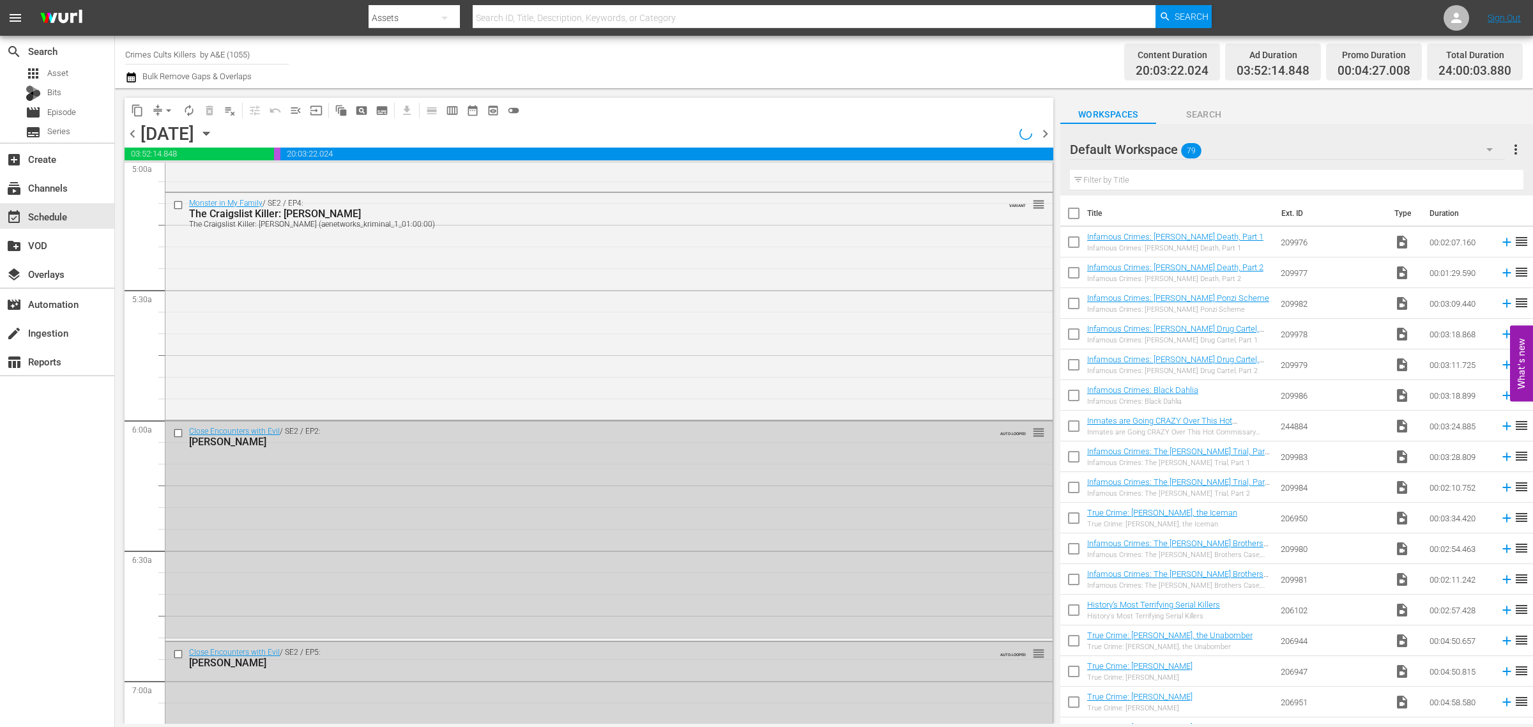
scroll to position [1220, 0]
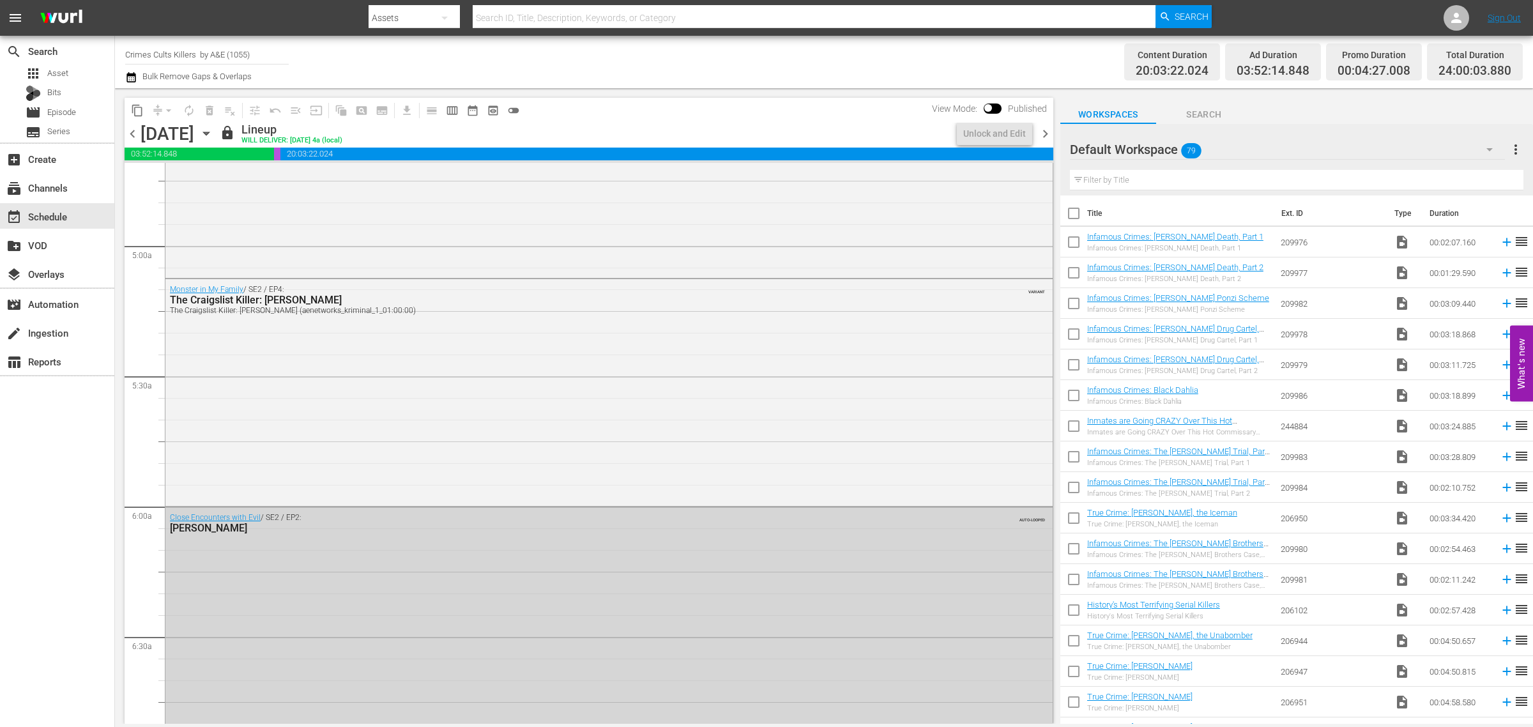
drag, startPoint x: 285, startPoint y: 56, endPoint x: -91, endPoint y: 43, distance: 376.3
click at [0, 43] on html "menu Search By Assets Search ID, Title, Description, Keywords, or Category Sear…" at bounding box center [766, 363] width 1533 height 727
click at [225, 95] on div "Road Renegades (1686 - aenetworks_roadrenegades_1)" at bounding box center [300, 90] width 331 height 31
type input "Road Renegades (1686 - aenetworks_roadrenegades_1)"
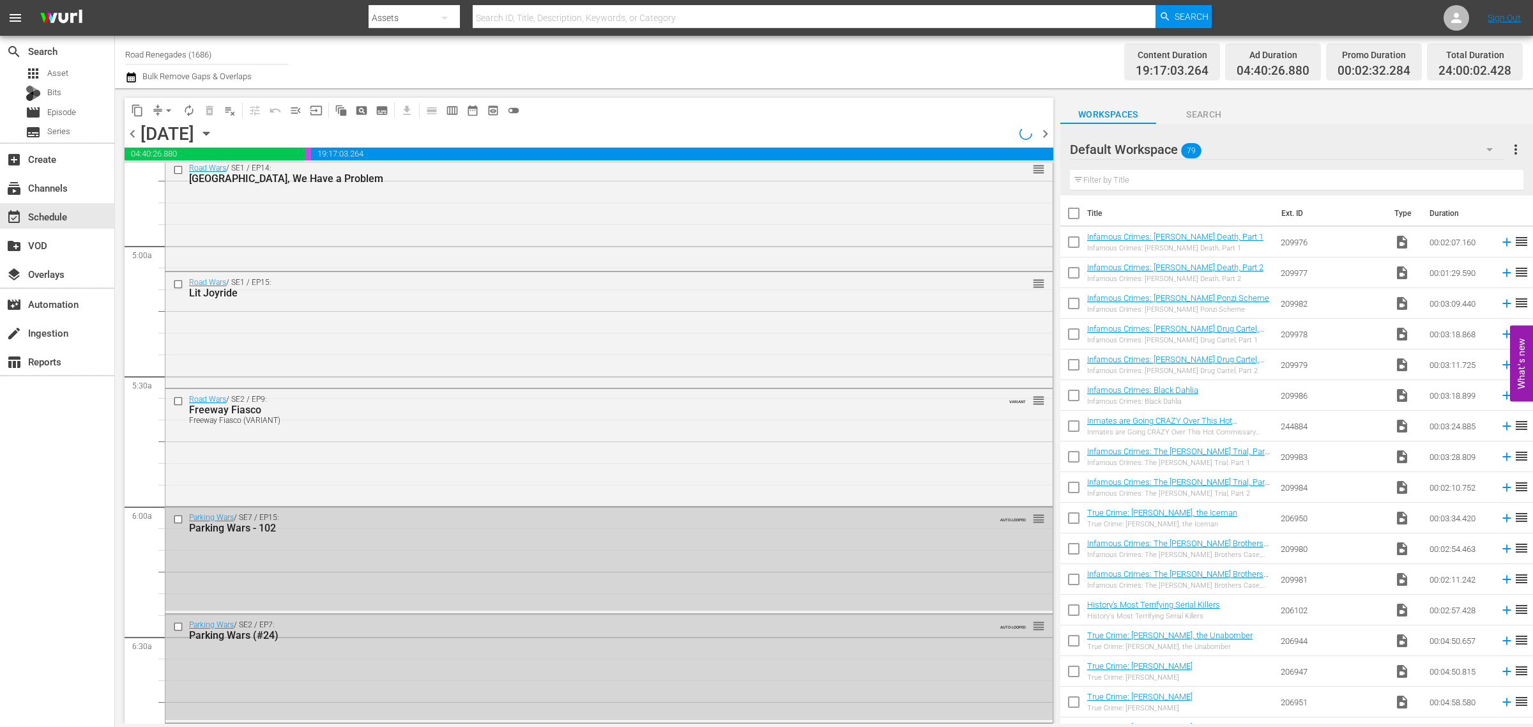
scroll to position [1241, 0]
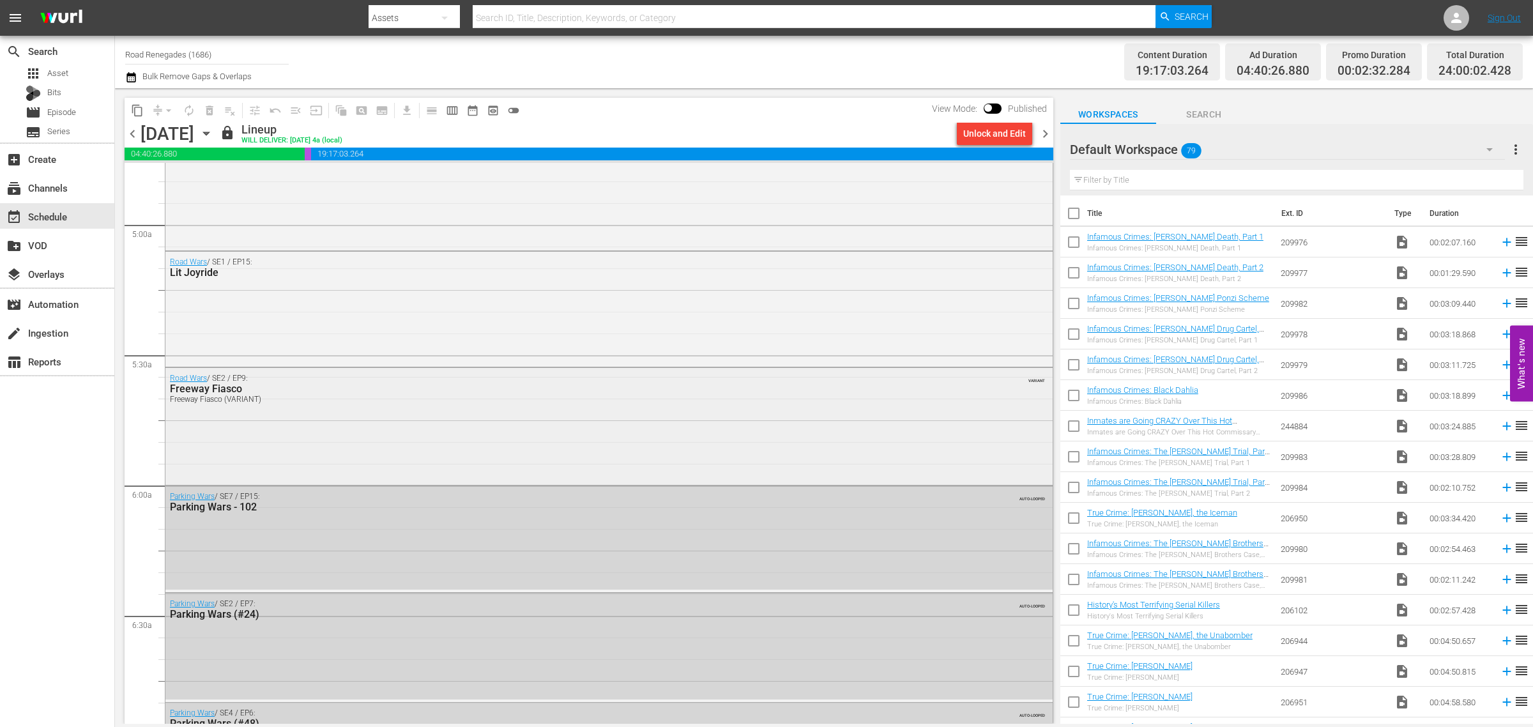
click at [548, 436] on div "Road Wars / SE2 / EP9: Freeway Fiasco Freeway Fiasco (VARIANT) VARIANT" at bounding box center [608, 425] width 887 height 114
